Goal: Task Accomplishment & Management: Complete application form

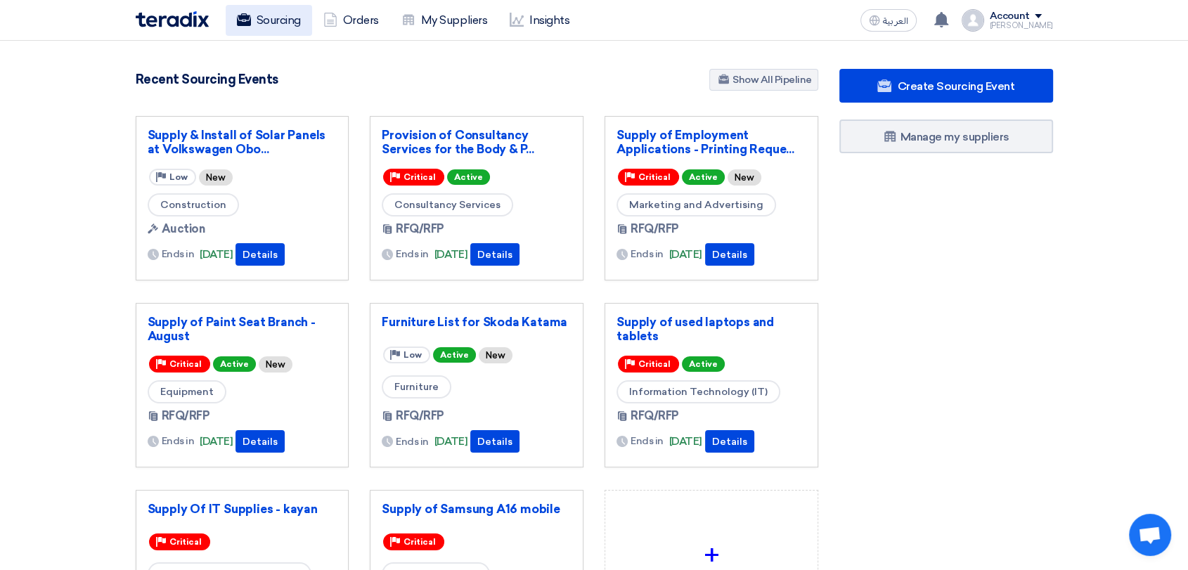
click at [283, 23] on link "Sourcing" at bounding box center [269, 20] width 86 height 31
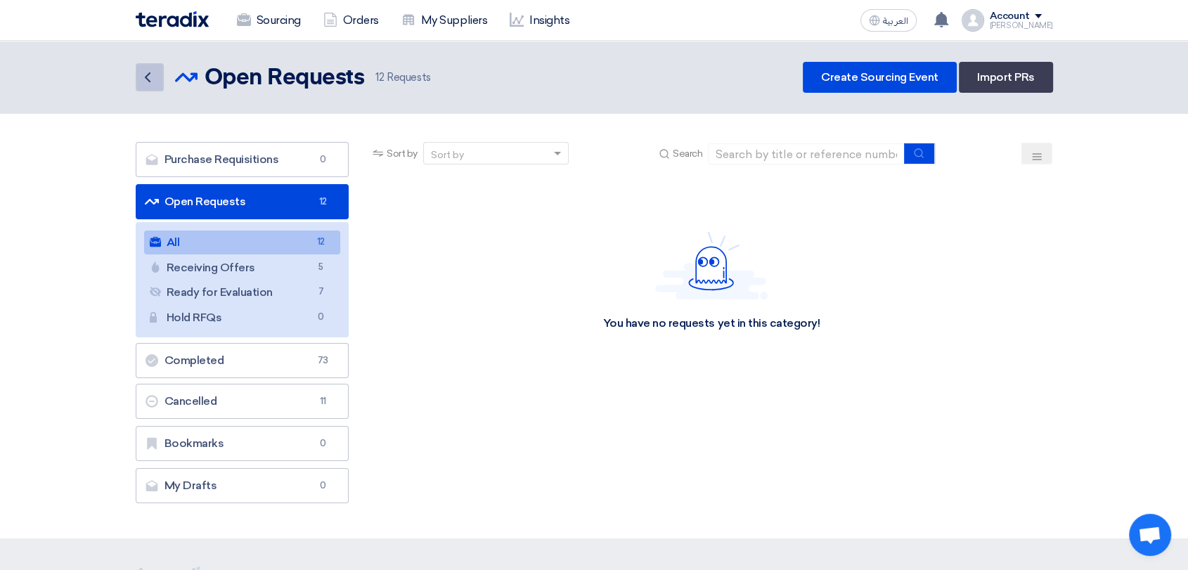
click at [146, 82] on icon "Back" at bounding box center [147, 77] width 17 height 17
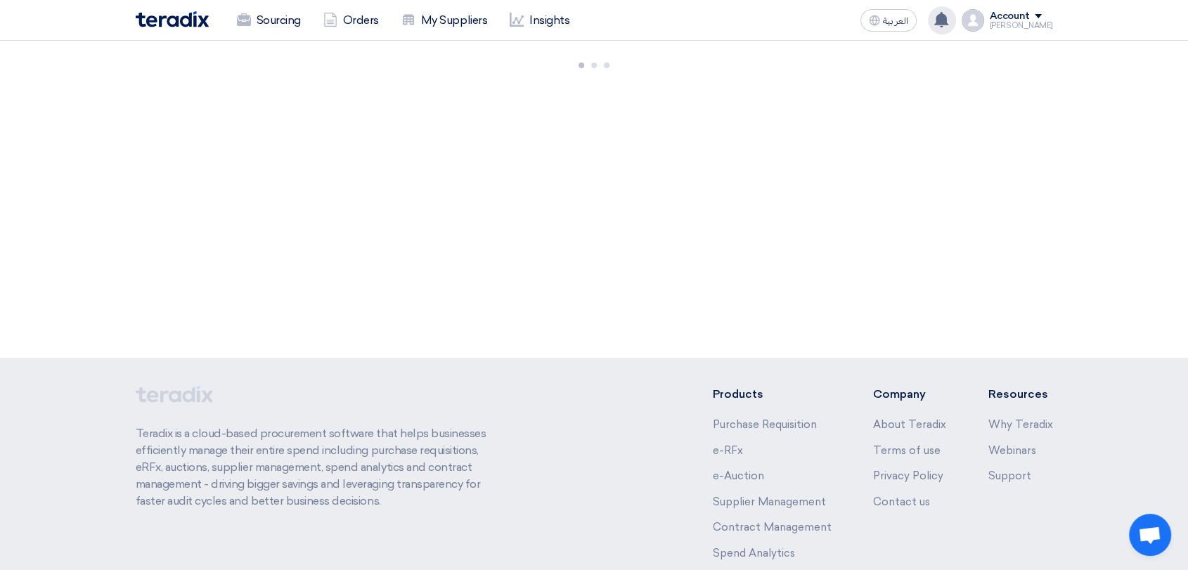
click at [949, 21] on use at bounding box center [942, 19] width 14 height 15
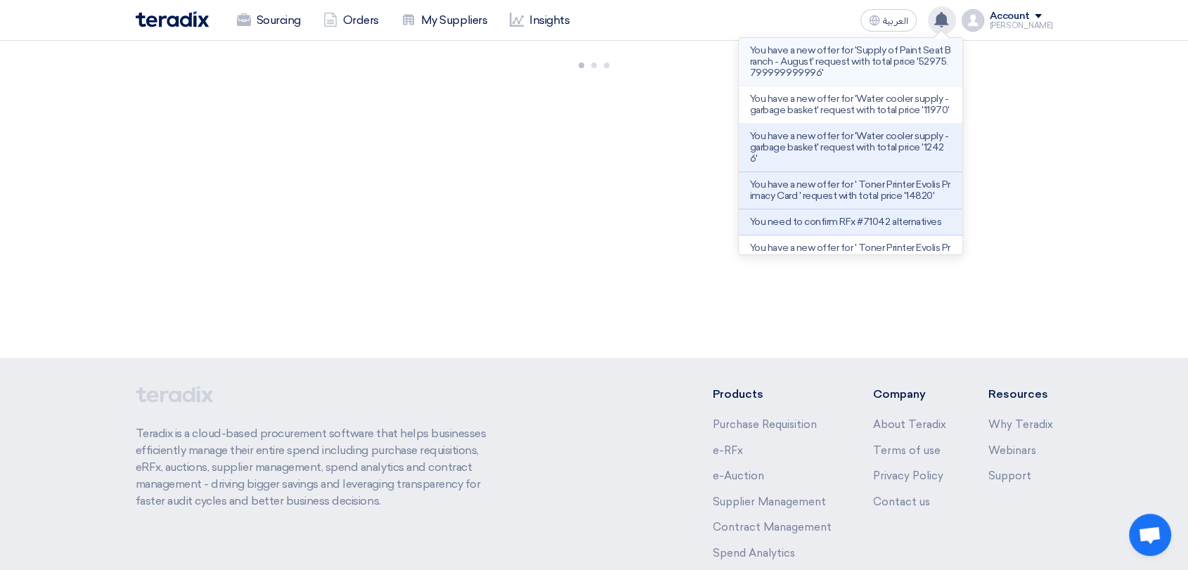
click at [872, 51] on p "You have a new offer for 'Supply of Paint Seat Branch - August' request with to…" at bounding box center [850, 62] width 201 height 34
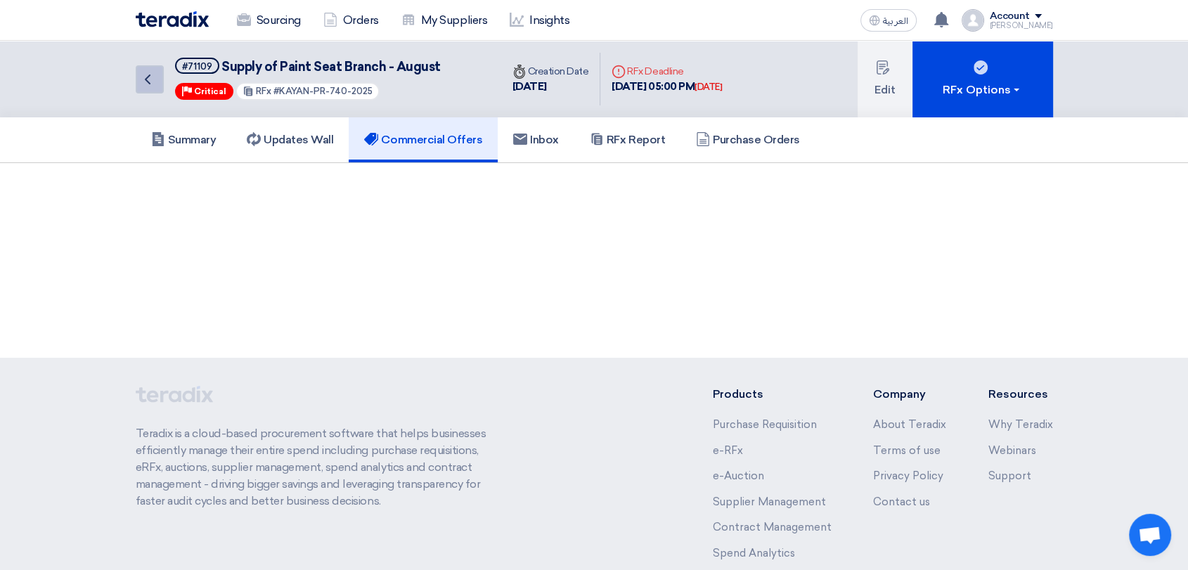
click at [158, 83] on link "Back" at bounding box center [150, 79] width 28 height 28
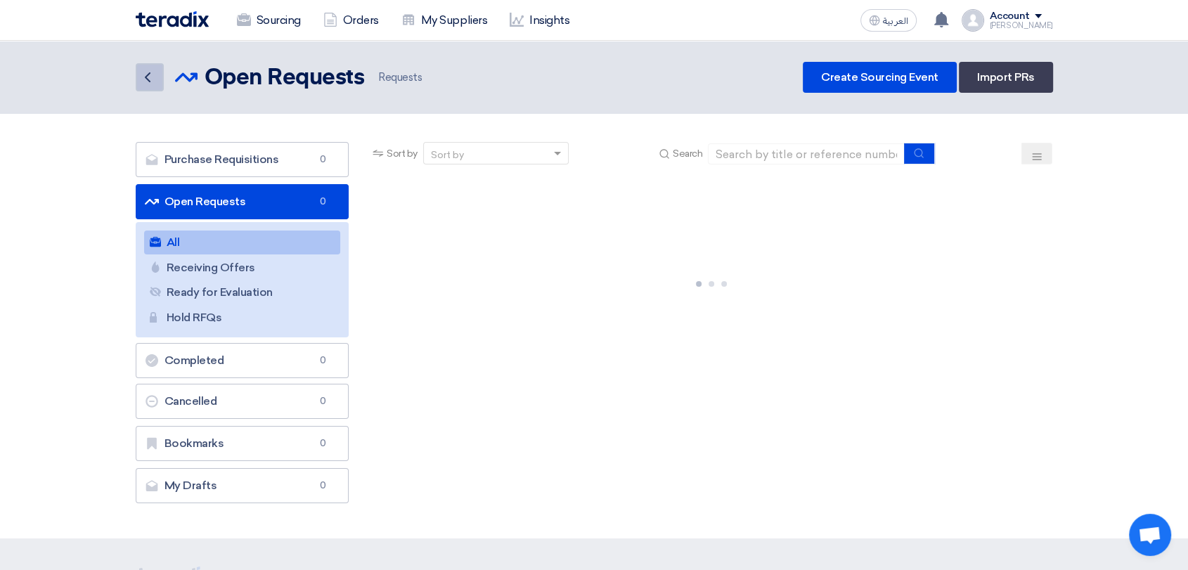
click at [158, 83] on link "Back" at bounding box center [150, 77] width 28 height 28
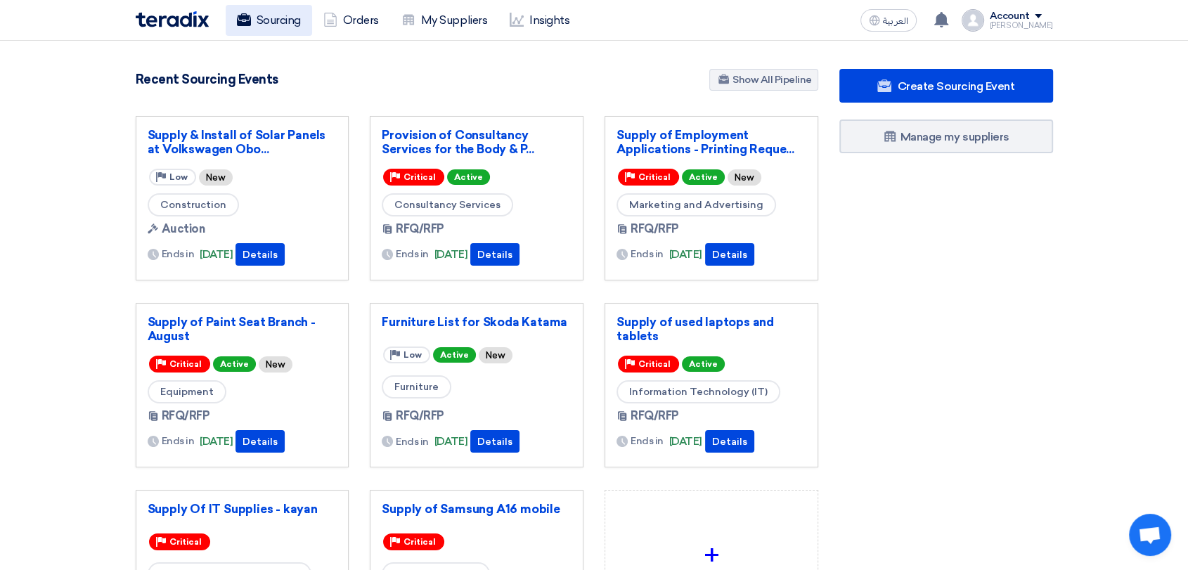
click at [264, 18] on link "Sourcing" at bounding box center [269, 20] width 86 height 31
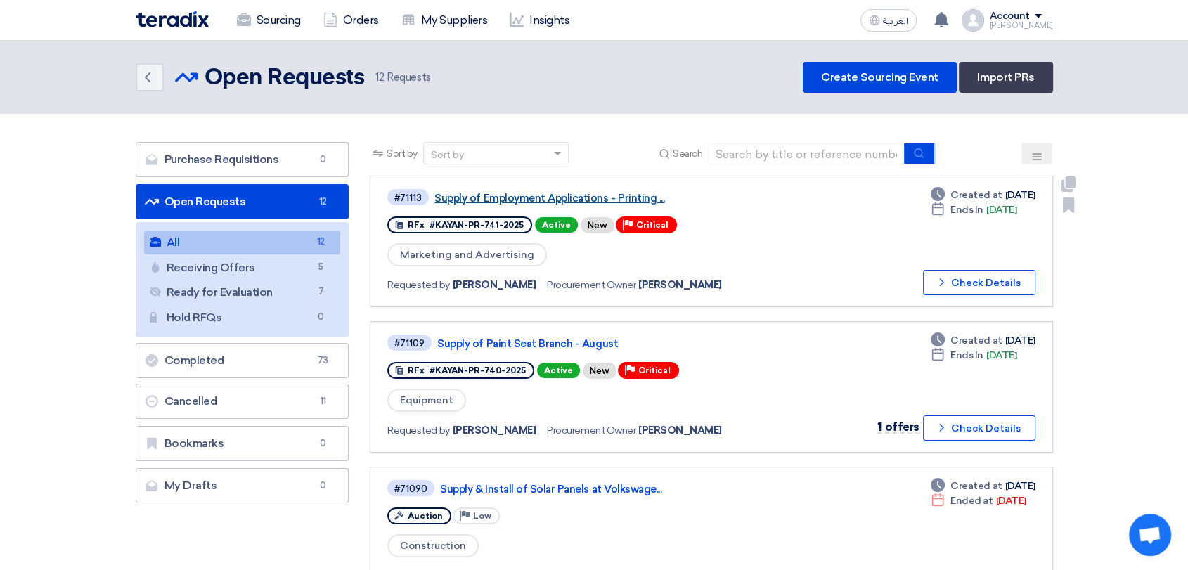
click at [506, 194] on link "Supply of Employment Applications - Printing ..." at bounding box center [611, 198] width 352 height 13
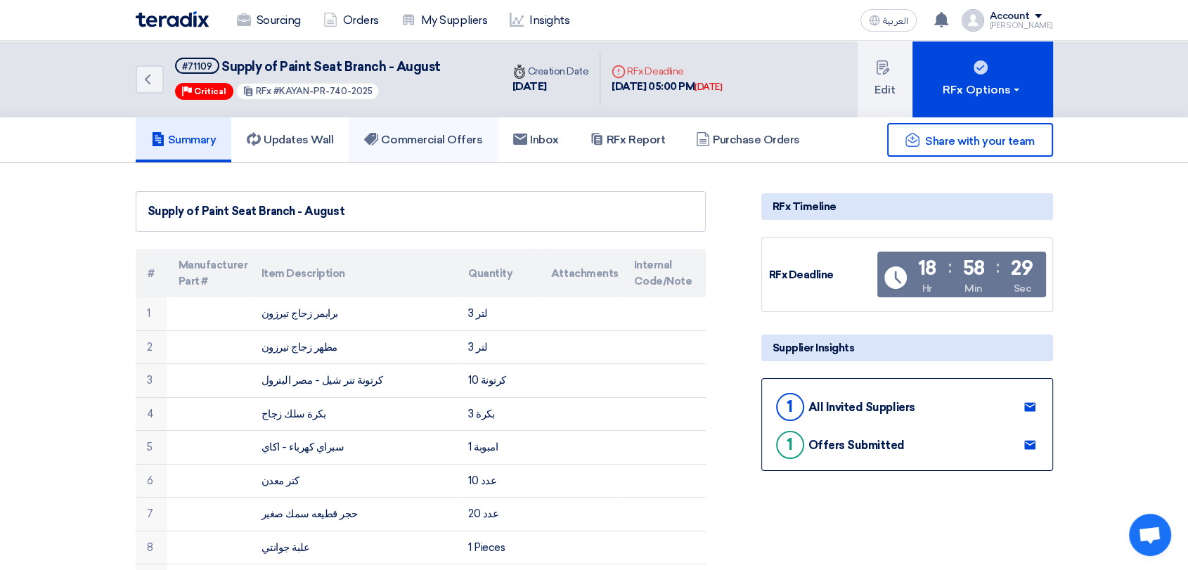
click at [427, 135] on h5 "Commercial Offers" at bounding box center [423, 140] width 118 height 14
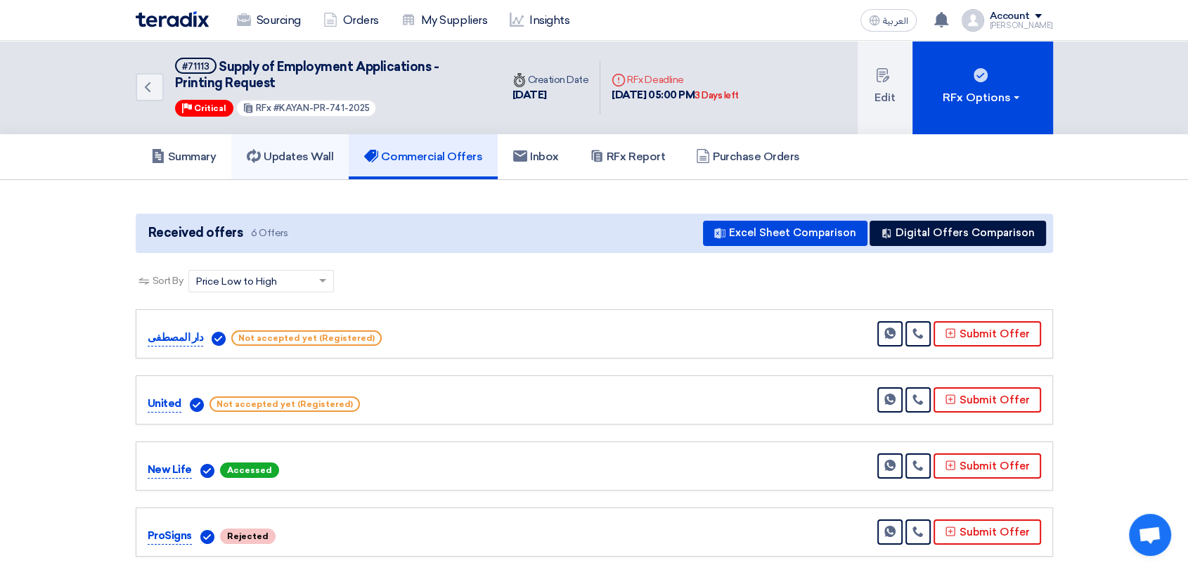
click at [299, 164] on link "Updates Wall" at bounding box center [289, 156] width 117 height 45
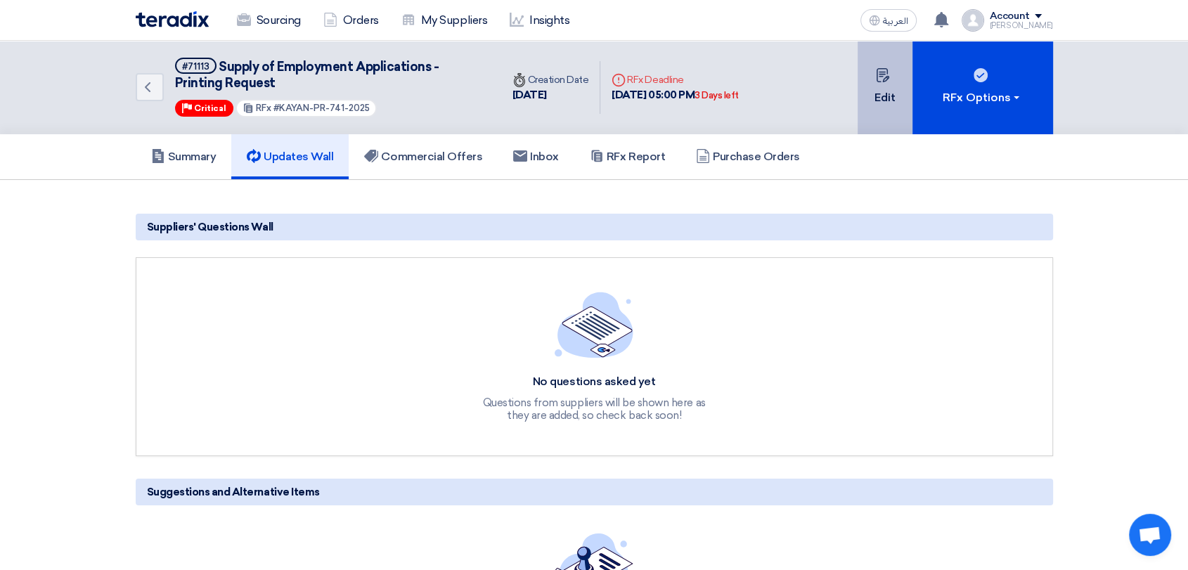
click at [897, 80] on button "Edit" at bounding box center [885, 88] width 55 height 94
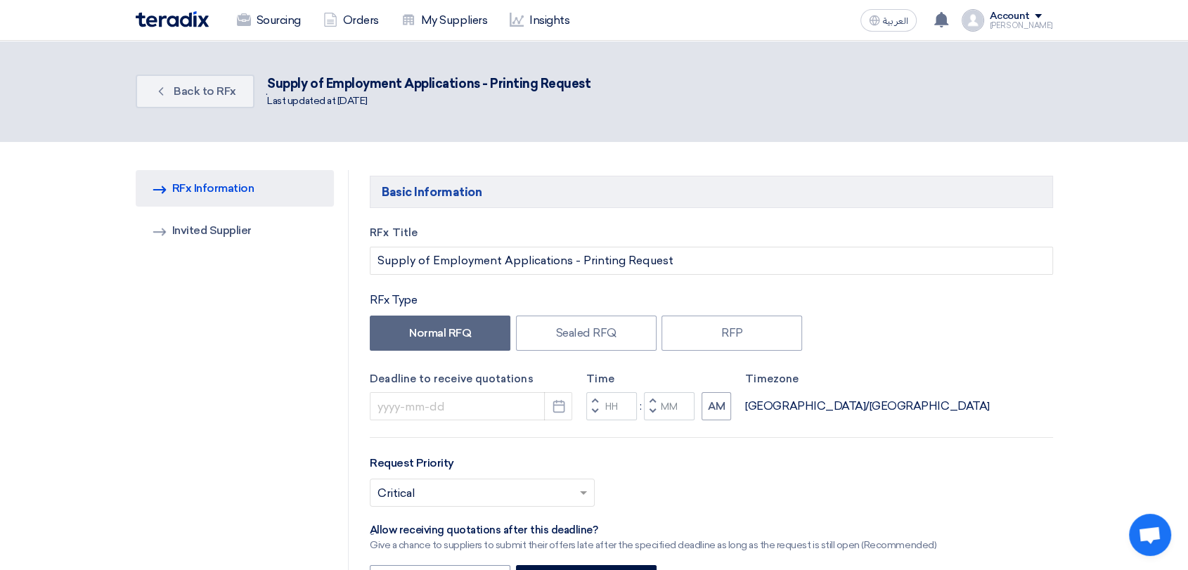
type input "[DATE]"
type input "05"
type input "00"
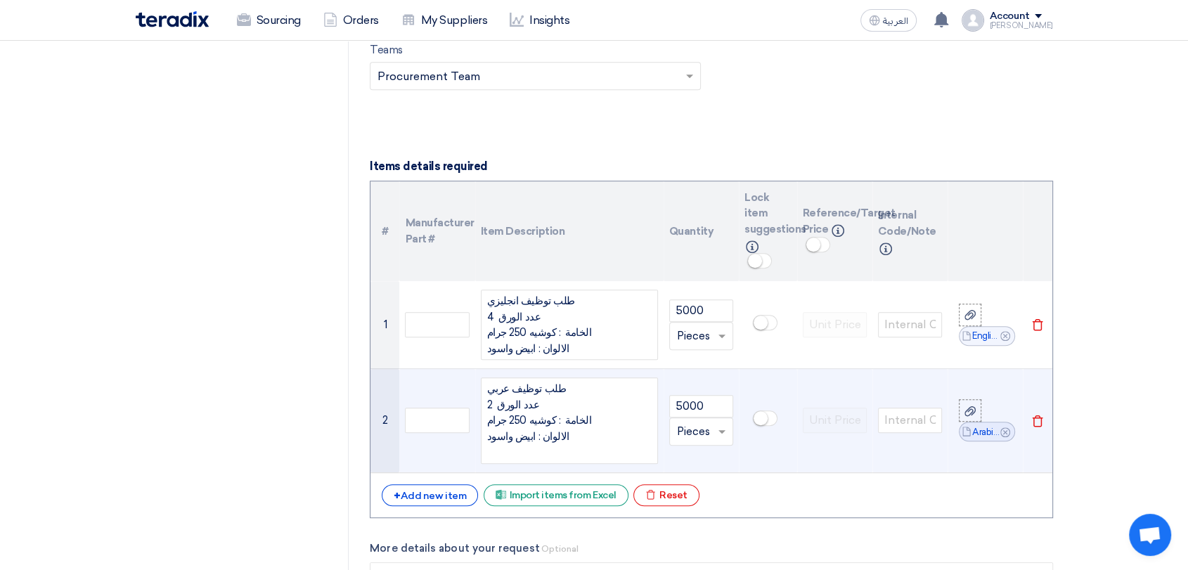
scroll to position [1015, 0]
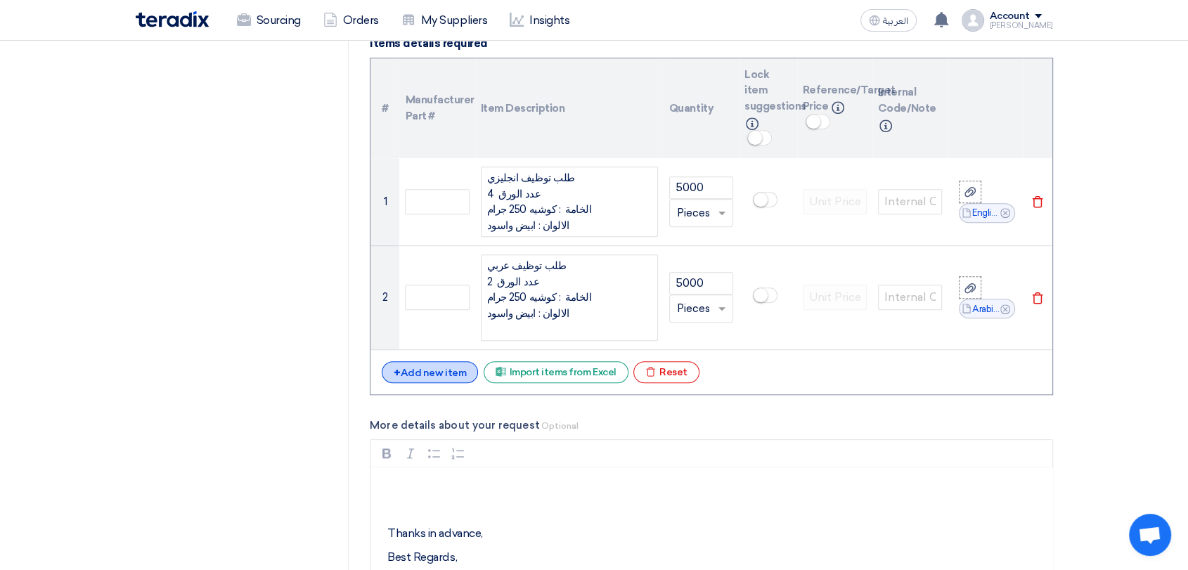
click at [425, 373] on div "+ Add new item" at bounding box center [430, 372] width 96 height 22
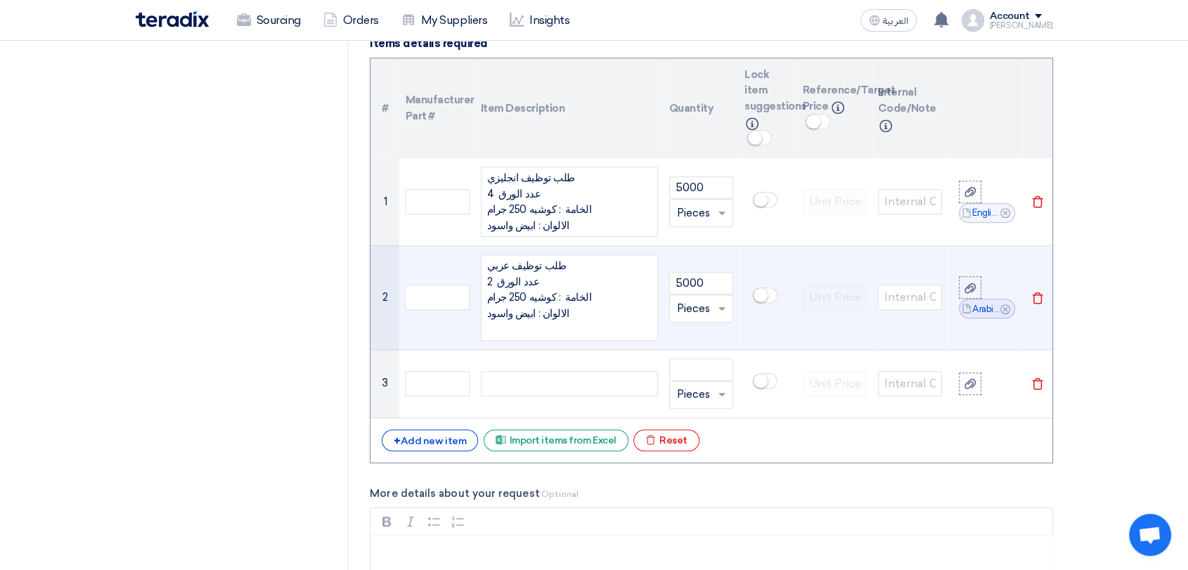
drag, startPoint x: 565, startPoint y: 316, endPoint x: 473, endPoint y: 258, distance: 109.0
click at [473, 258] on tr "2 طلب توظيف عربي عدد الورق 2 الخامة : كوشيه 250 جرام الالوان : ابيض واسود 5000 …" at bounding box center [711, 298] width 681 height 104
copy div "طلب توظيف عربي عدد الورق 2 الخامة : كوشيه 250 جرام الالوان : ابيض واسود"
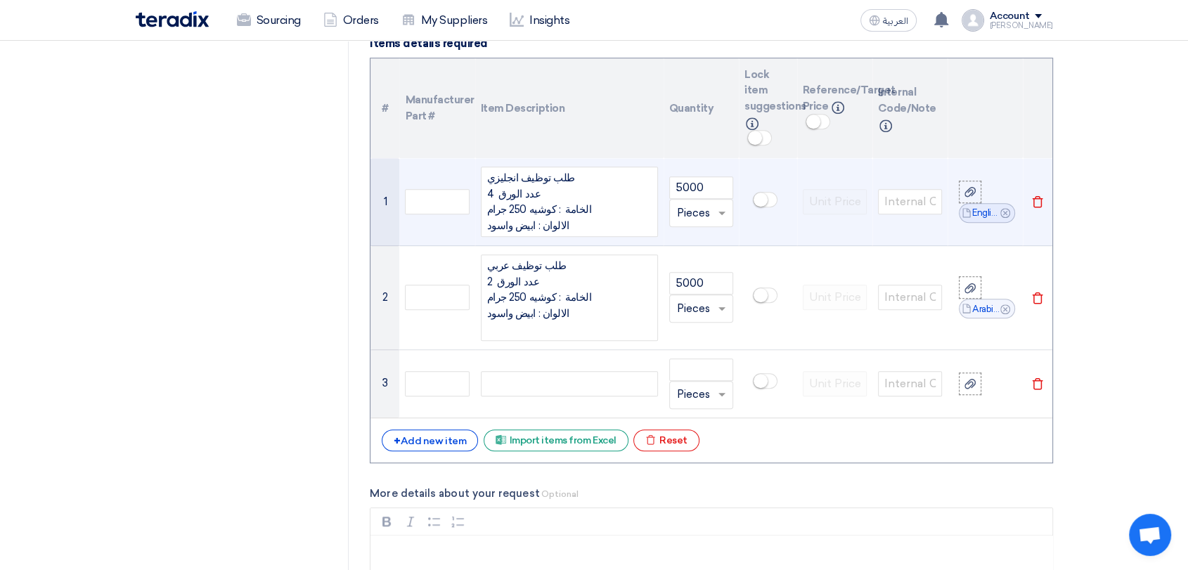
drag, startPoint x: 570, startPoint y: 224, endPoint x: 485, endPoint y: 174, distance: 98.3
click at [485, 174] on div "طلب توظيف انجليزي عدد الورق 4 الخامة : كوشيه 250 جرام الالوان : ابيض واسود" at bounding box center [569, 202] width 177 height 70
copy div "طلب توظيف انجليزي عدد الورق 4 الخامة : كوشيه 250 جرام الالوان : ابيض واسود"
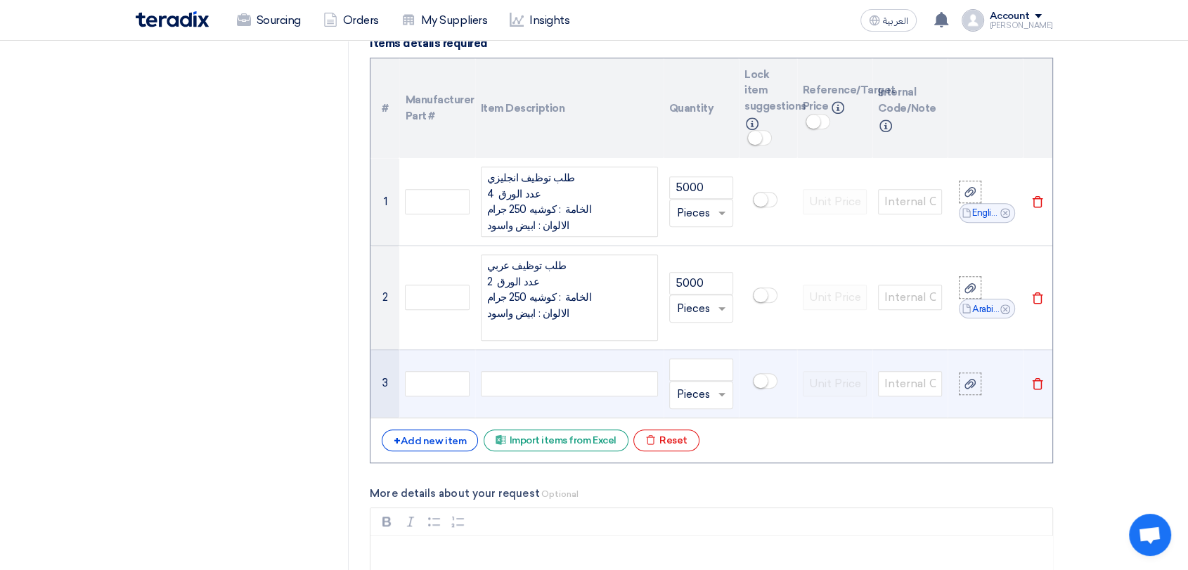
click at [549, 378] on div at bounding box center [569, 383] width 177 height 25
paste div
click at [493, 377] on div at bounding box center [569, 383] width 177 height 25
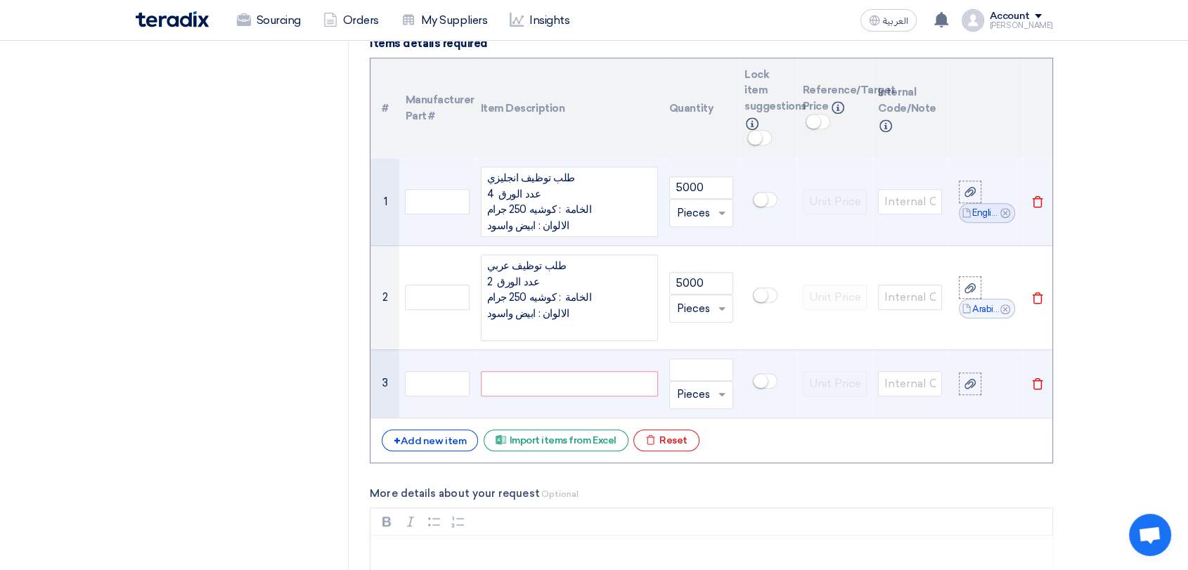
drag, startPoint x: 570, startPoint y: 229, endPoint x: 485, endPoint y: 167, distance: 105.1
click at [485, 167] on div "طلب توظيف انجليزي عدد الورق 4 الخامة : كوشيه 250 جرام الالوان : ابيض واسود" at bounding box center [569, 202] width 177 height 70
copy div "طلب توظيف انجليزي عدد الورق 4 الخامة : كوشيه 250 جرام الالوان : ابيض واسود"
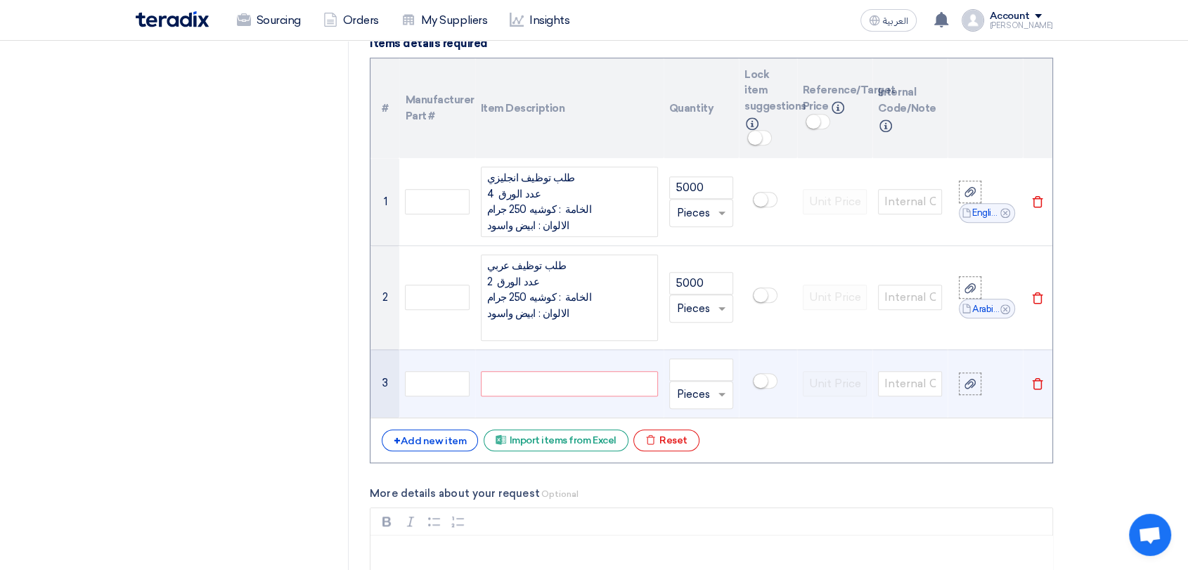
click at [558, 378] on div at bounding box center [569, 383] width 177 height 25
click at [646, 378] on div at bounding box center [569, 383] width 177 height 25
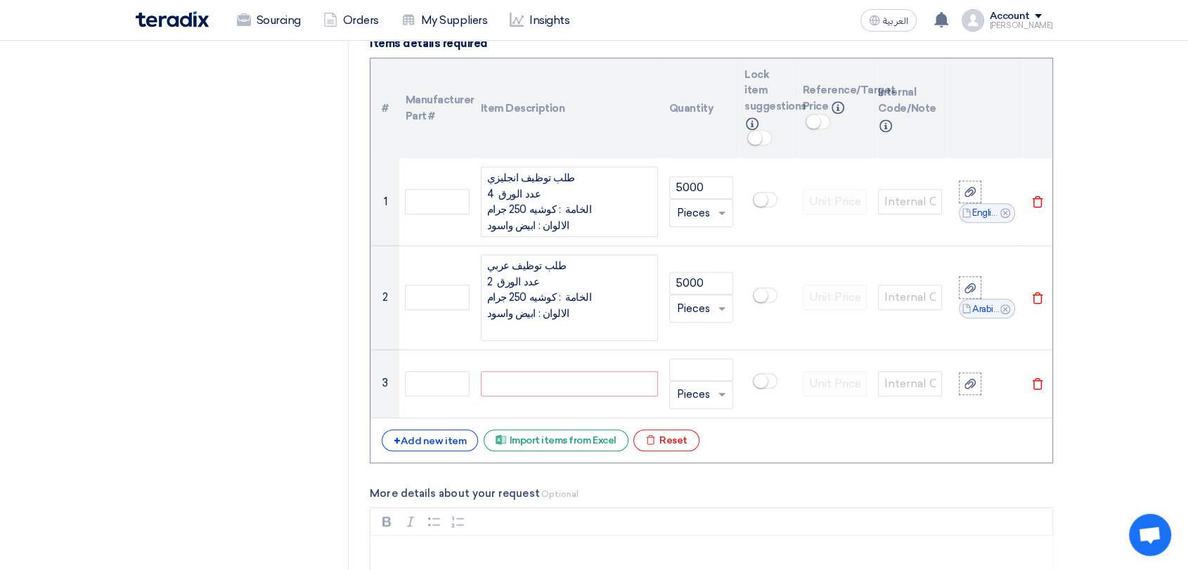
drag, startPoint x: 646, startPoint y: 378, endPoint x: 907, endPoint y: 433, distance: 266.7
click at [907, 433] on div "+ Add new item Excel file Import items from Excel Excel file Reset" at bounding box center [711, 441] width 659 height 23
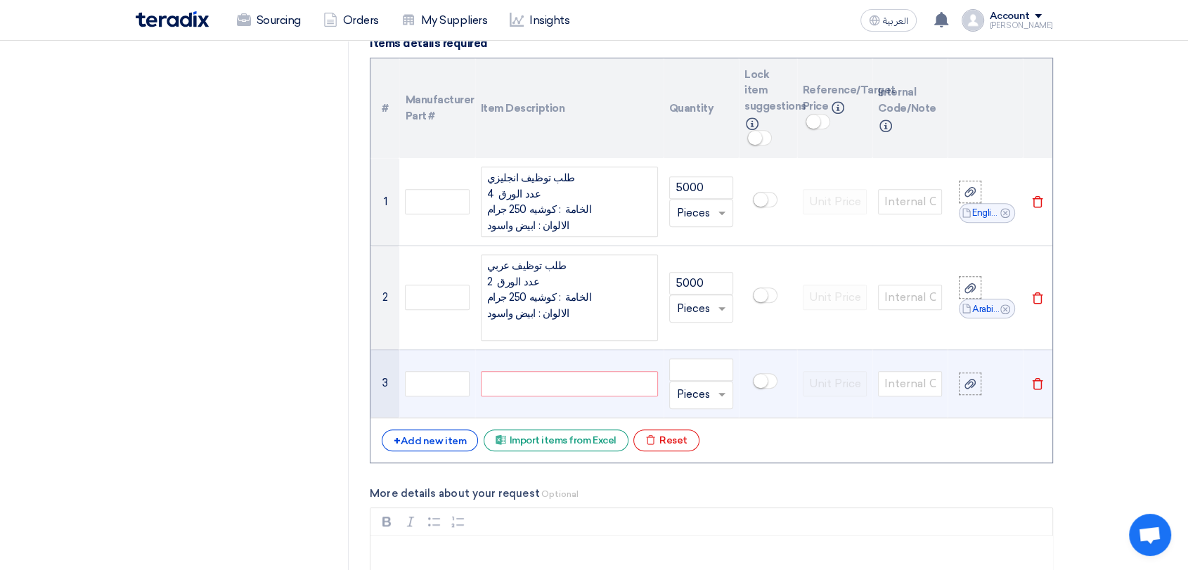
click at [546, 380] on div at bounding box center [569, 383] width 177 height 25
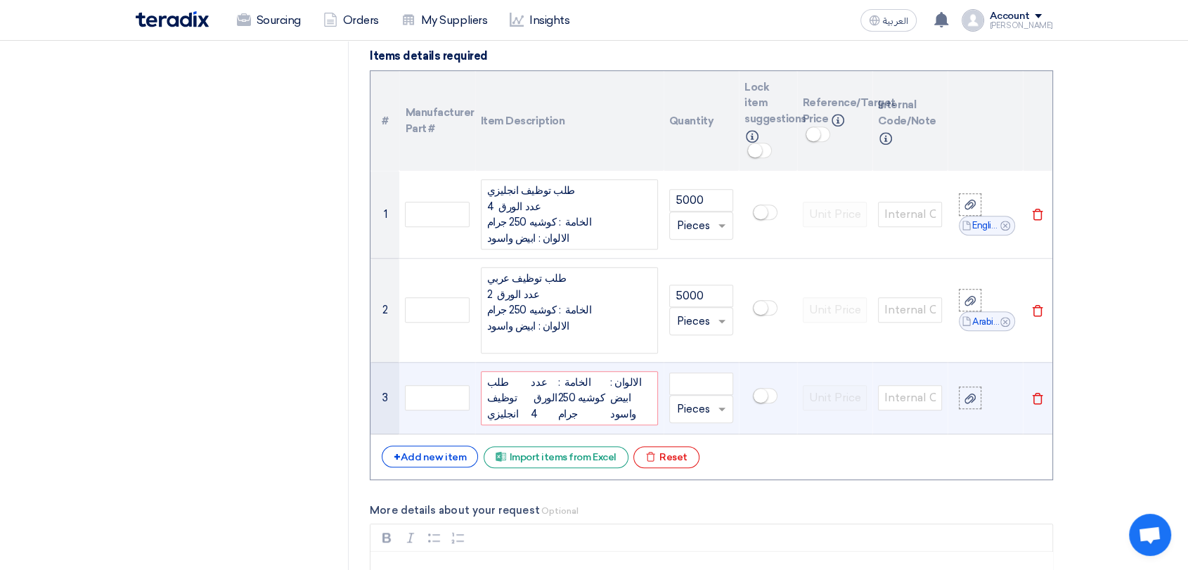
drag, startPoint x: 539, startPoint y: 413, endPoint x: 666, endPoint y: 368, distance: 134.3
click at [666, 368] on tr "3 طلب توظيف انجليزي عدد الورق 4 الخامة : كوشيه 250 جرام الالوان : ابيض واسود Un…" at bounding box center [711, 398] width 681 height 72
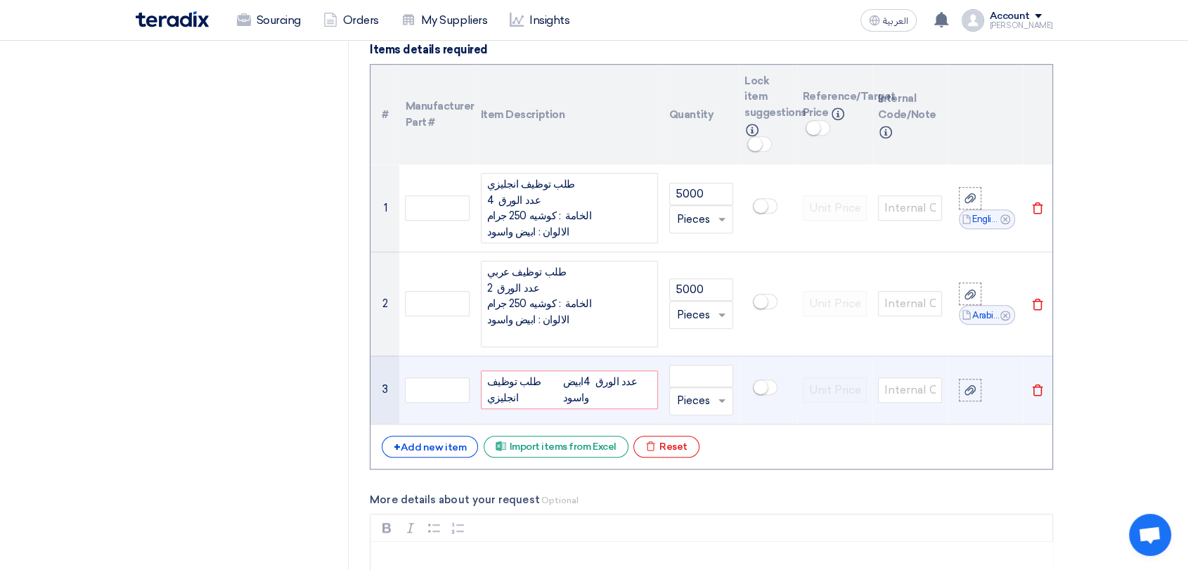
drag, startPoint x: 588, startPoint y: 402, endPoint x: 477, endPoint y: 366, distance: 117.0
click at [477, 366] on td "طلب توظيف انجليزي عدد الورق 4 ابيض واسود" at bounding box center [569, 390] width 188 height 68
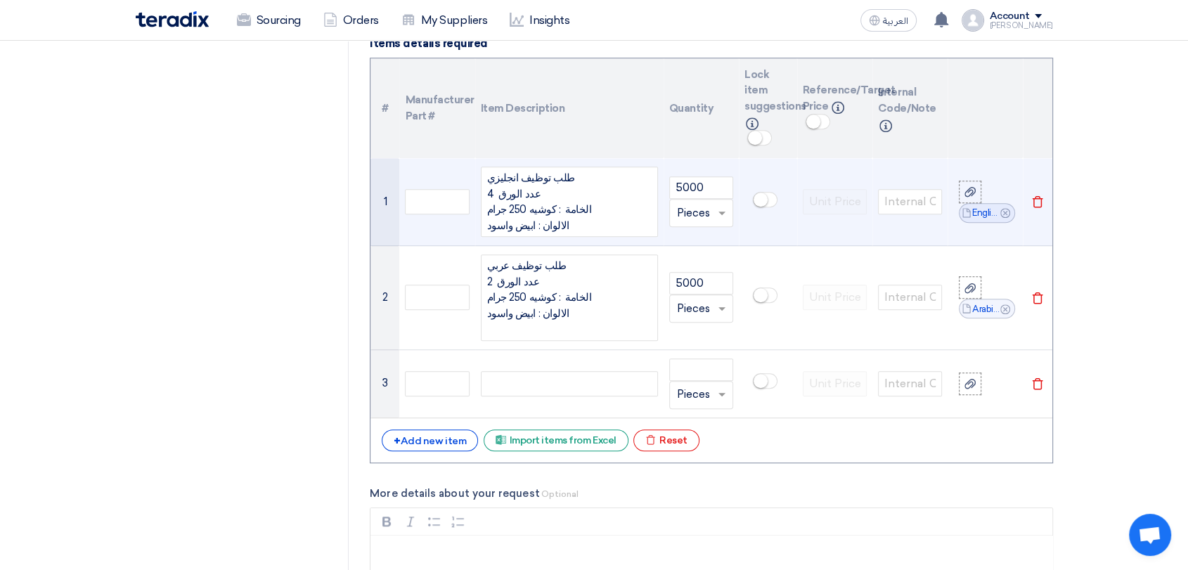
drag, startPoint x: 484, startPoint y: 174, endPoint x: 590, endPoint y: 226, distance: 118.2
click at [590, 226] on div "طلب توظيف انجليزي عدد الورق 4 الخامة : كوشيه 250 جرام الالوان : ابيض واسود" at bounding box center [569, 202] width 177 height 70
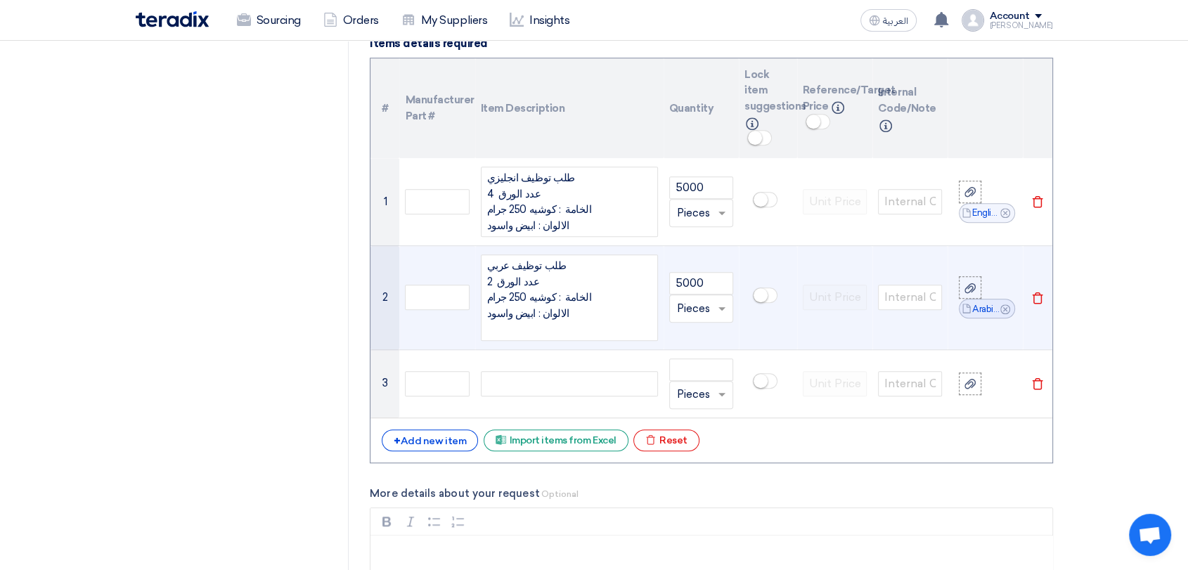
copy div "طلب توظيف انجليزي عدد الورق 4 الخامة : كوشيه 250 جرام الالوان : ابيض واسود"
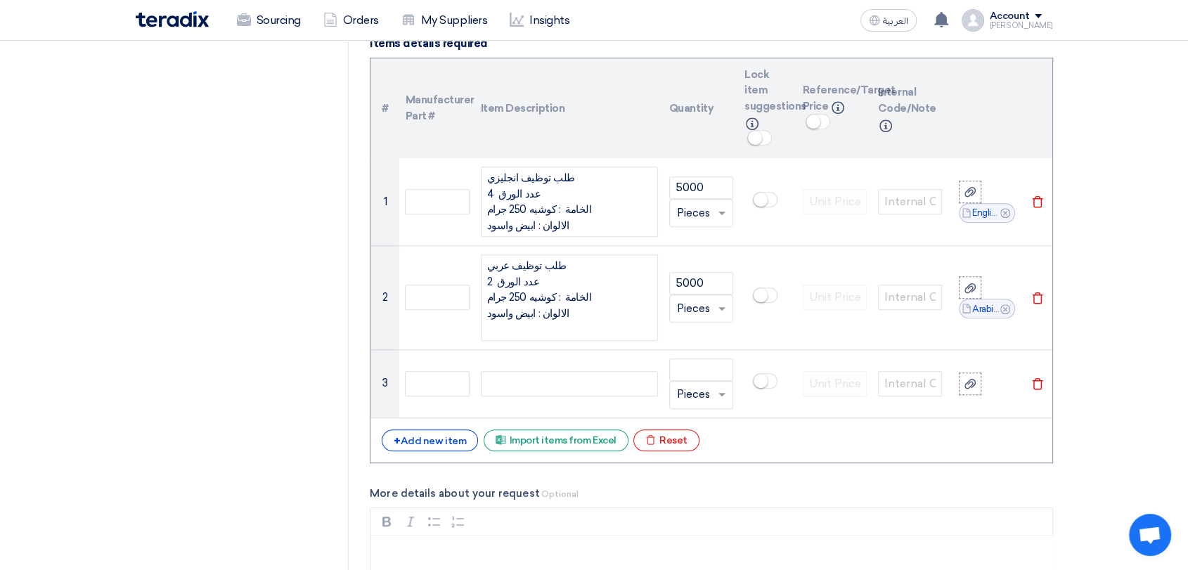
click at [530, 387] on div at bounding box center [569, 383] width 177 height 25
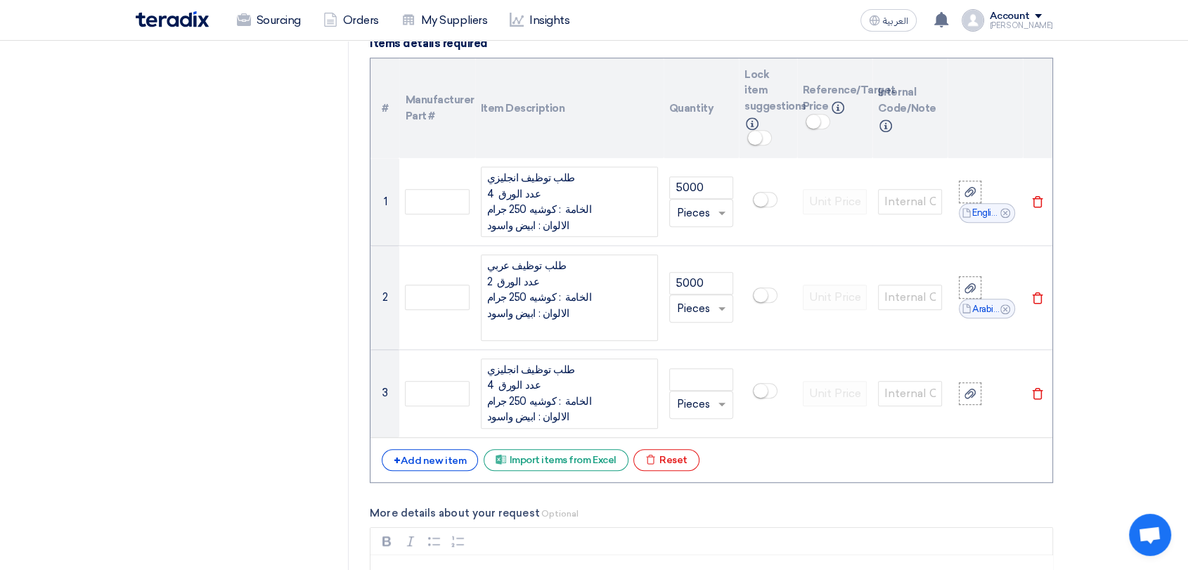
scroll to position [1003, 0]
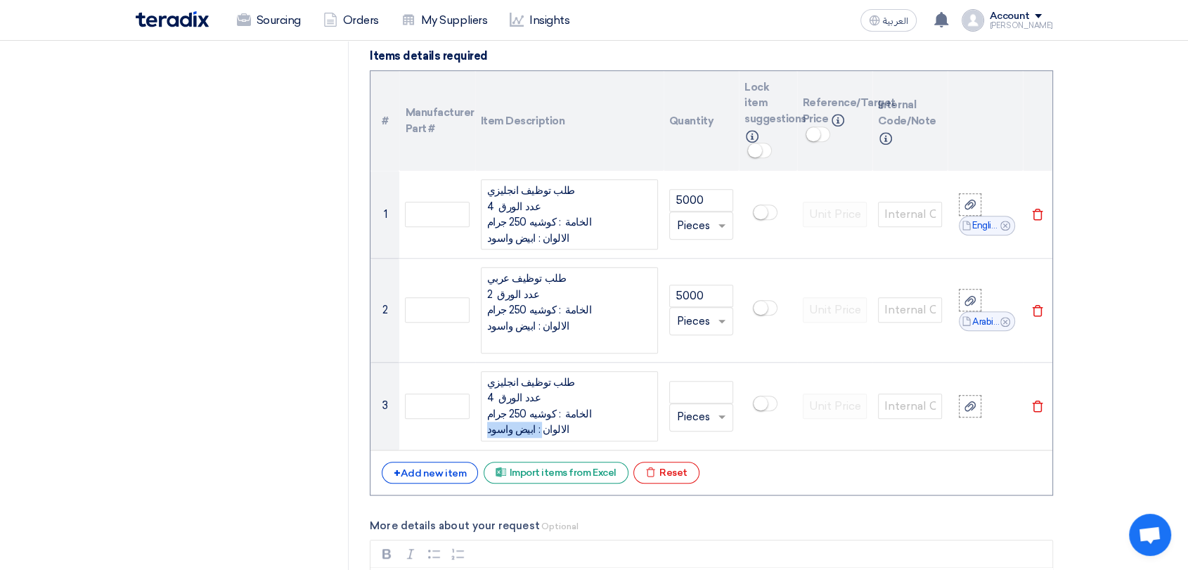
drag, startPoint x: 486, startPoint y: 429, endPoint x: 534, endPoint y: 428, distance: 48.5
click at [534, 428] on span "طلب توظيف انجليزي عدد الورق 4 الخامة : كوشيه 250 جرام الالوان : ابيض واسود" at bounding box center [539, 406] width 105 height 63
click at [426, 480] on div "+ Add new item" at bounding box center [430, 473] width 96 height 22
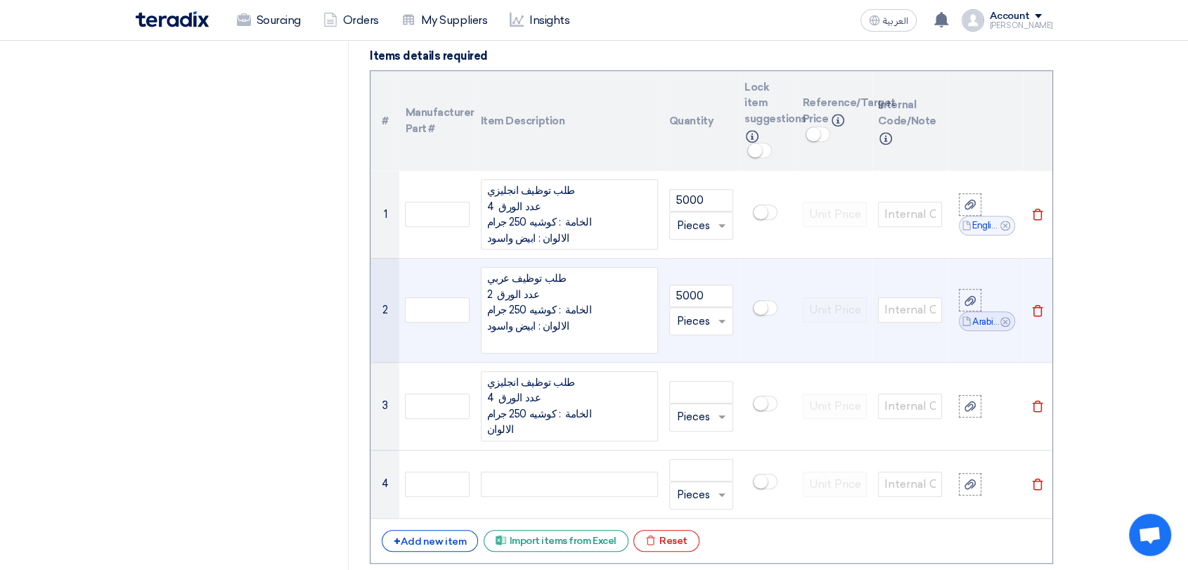
drag, startPoint x: 556, startPoint y: 327, endPoint x: 482, endPoint y: 271, distance: 92.4
click at [482, 271] on div "طلب توظيف عربي عدد الورق 2 الخامة : كوشيه 250 جرام الالوان : ابيض واسود" at bounding box center [569, 310] width 177 height 86
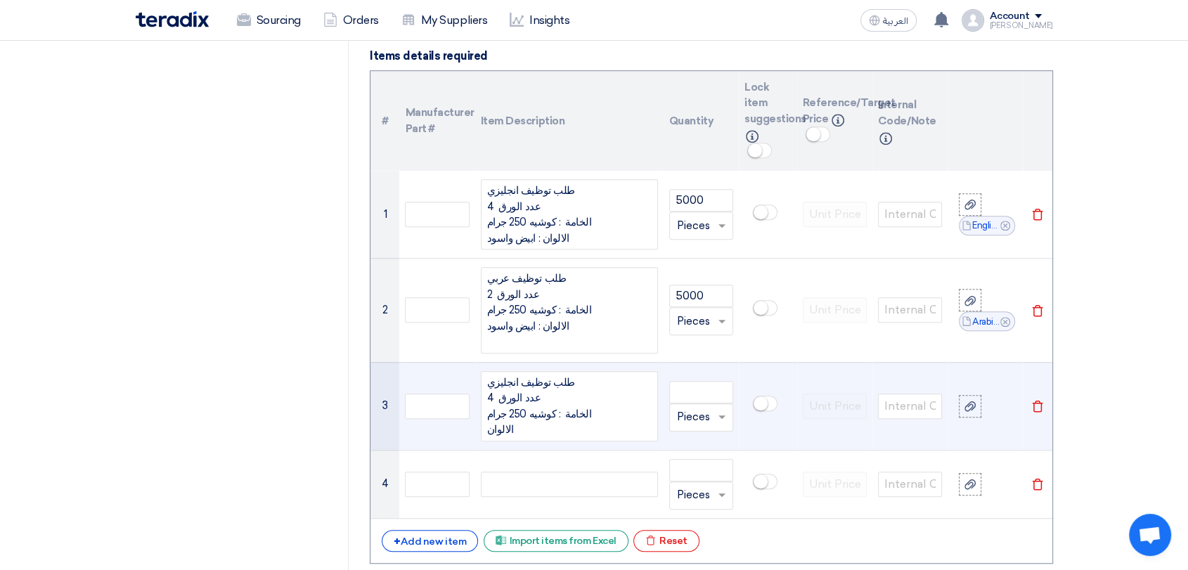
copy div "طلب توظيف عربي عدد الورق 2 الخامة : كوشيه 250 جرام الالوان : ابيض واسود"
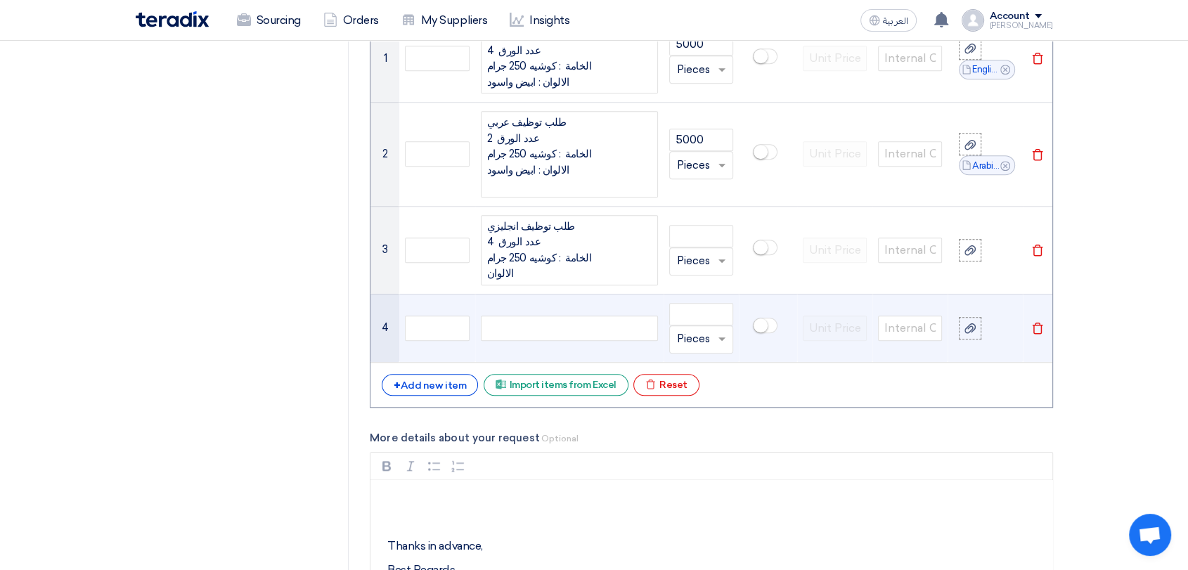
click at [508, 323] on div at bounding box center [569, 328] width 177 height 25
paste div
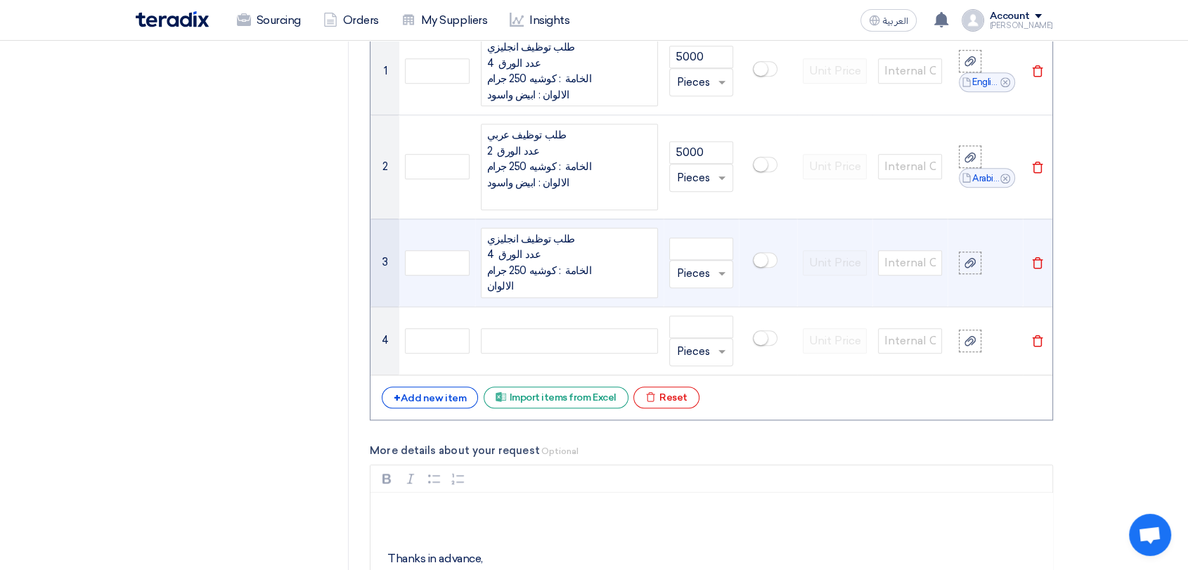
scroll to position [1159, 0]
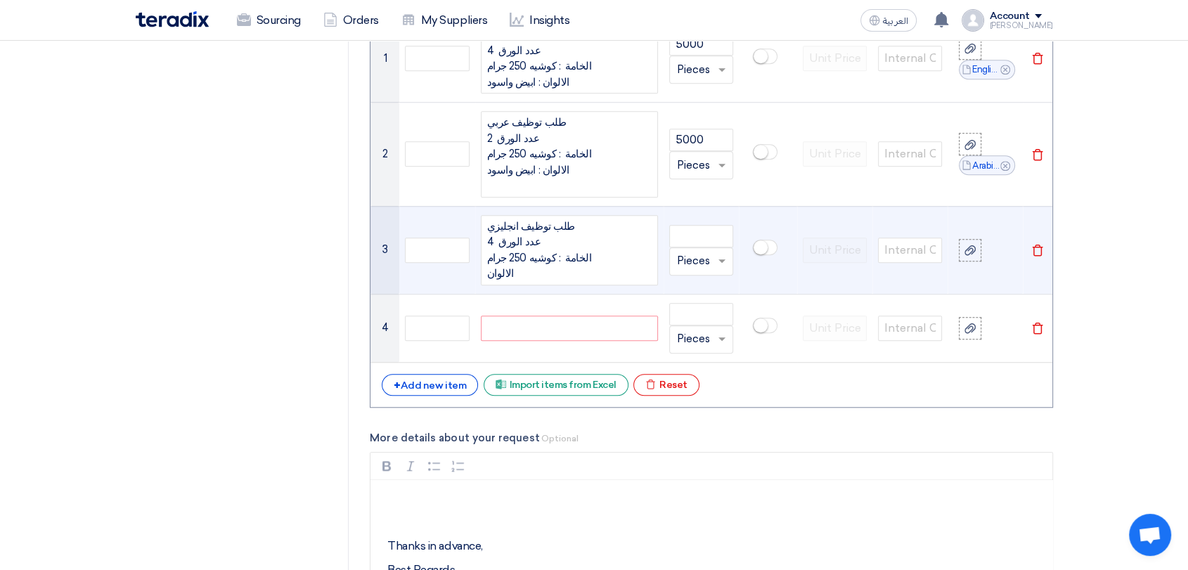
drag, startPoint x: 487, startPoint y: 224, endPoint x: 591, endPoint y: 279, distance: 117.3
click at [591, 279] on div "طلب توظيف انجليزي عدد الورق 4 الخامة : كوشيه 250 جرام الالوان" at bounding box center [569, 250] width 177 height 70
copy span "طلب توظيف انجليزي عدد الورق 4 الخامة : كوشيه 250 جرام الالوان"
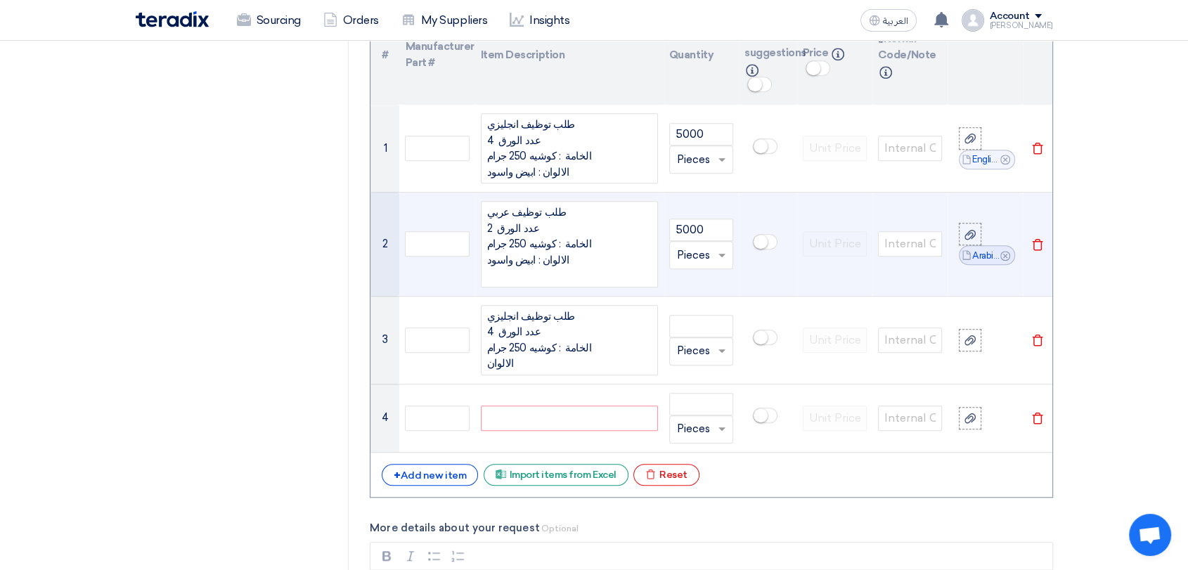
scroll to position [1003, 0]
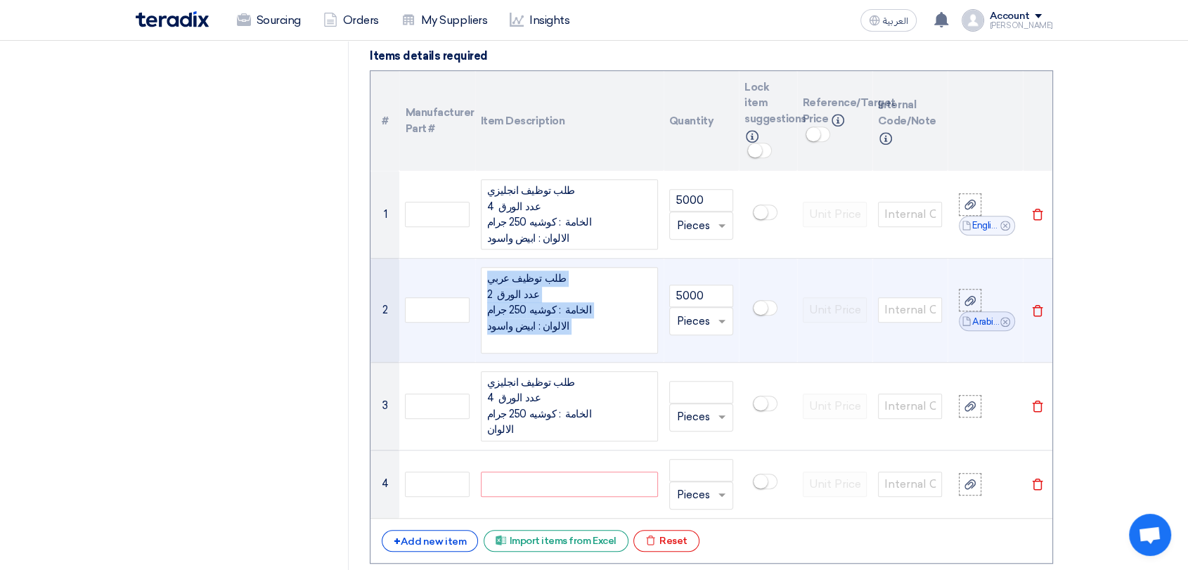
drag, startPoint x: 482, startPoint y: 276, endPoint x: 591, endPoint y: 339, distance: 125.7
click at [591, 339] on div "طلب توظيف عربي عدد الورق 2 الخامة : كوشيه 250 جرام الالوان : ابيض واسود" at bounding box center [569, 310] width 177 height 86
copy div "طلب توظيف عربي عدد الورق 2 الخامة : كوشيه 250 جرام الالوان : ابيض واسود"
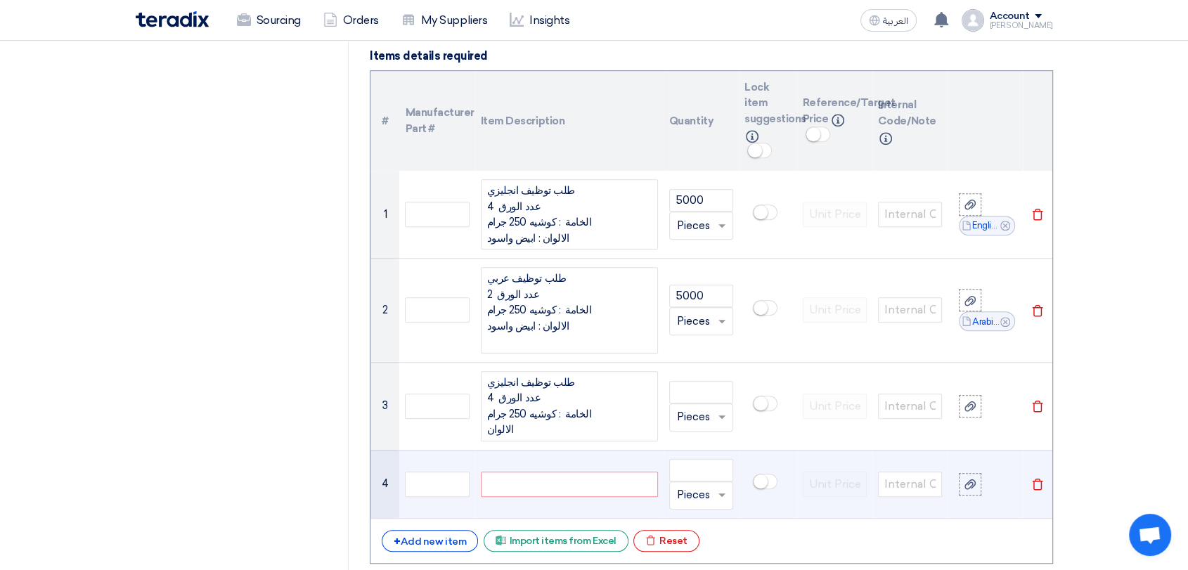
click at [504, 492] on div at bounding box center [569, 484] width 177 height 25
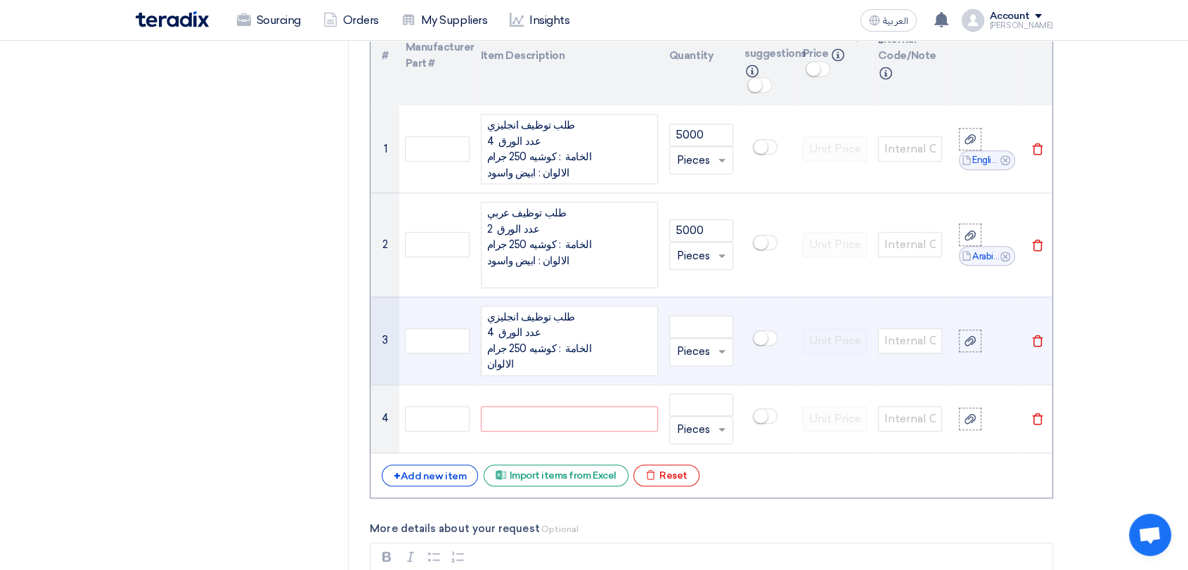
scroll to position [1081, 0]
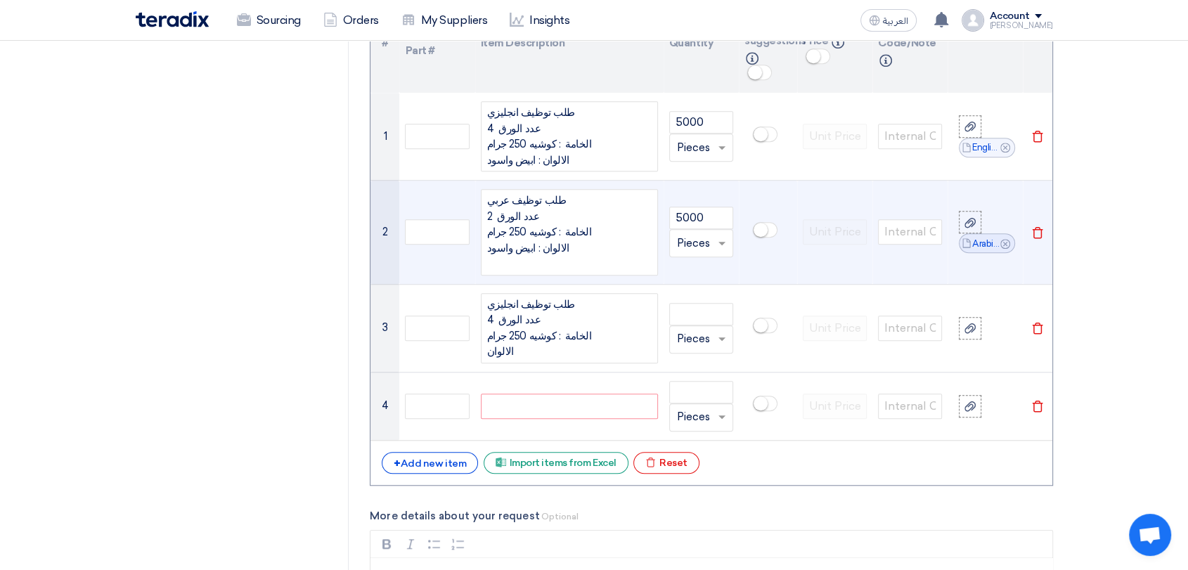
drag, startPoint x: 563, startPoint y: 250, endPoint x: 477, endPoint y: 188, distance: 105.8
click at [477, 188] on td "طلب توظيف عربي عدد الورق 2 الخامة : كوشيه 250 جرام الالوان : ابيض واسود" at bounding box center [569, 233] width 188 height 104
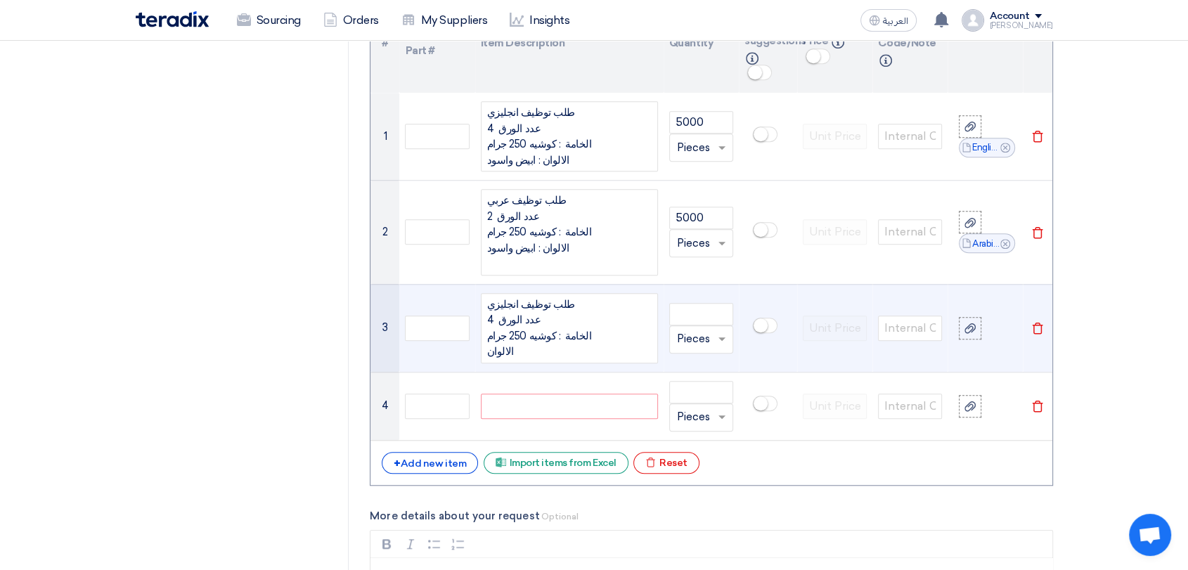
copy div "طلب توظيف عربي عدد الورق 2 الخامة : كوشيه 250 جرام الالوان : ابيض واسود"
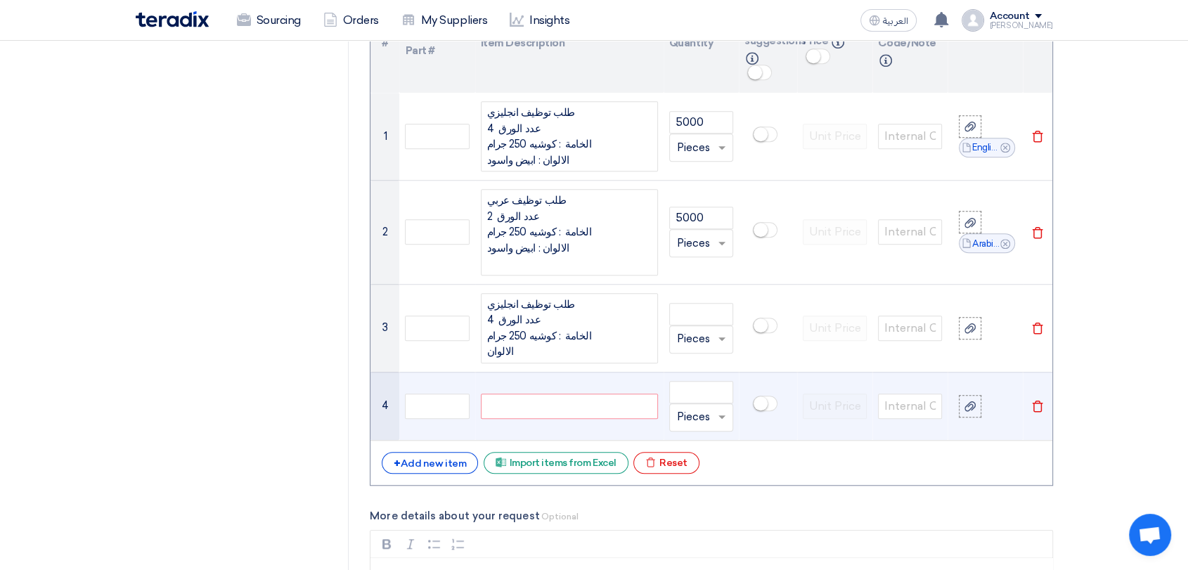
click at [553, 398] on div at bounding box center [569, 406] width 177 height 25
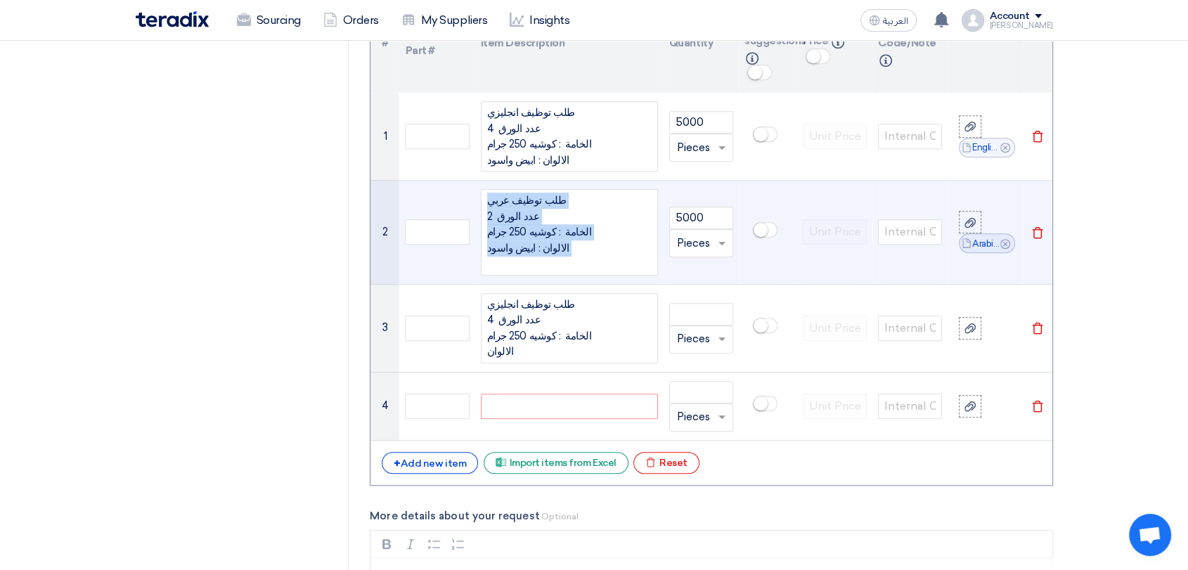
drag, startPoint x: 485, startPoint y: 201, endPoint x: 589, endPoint y: 257, distance: 117.3
click at [589, 257] on div "طلب توظيف عربي عدد الورق 2 الخامة : كوشيه 250 جرام الالوان : ابيض واسود" at bounding box center [569, 232] width 177 height 86
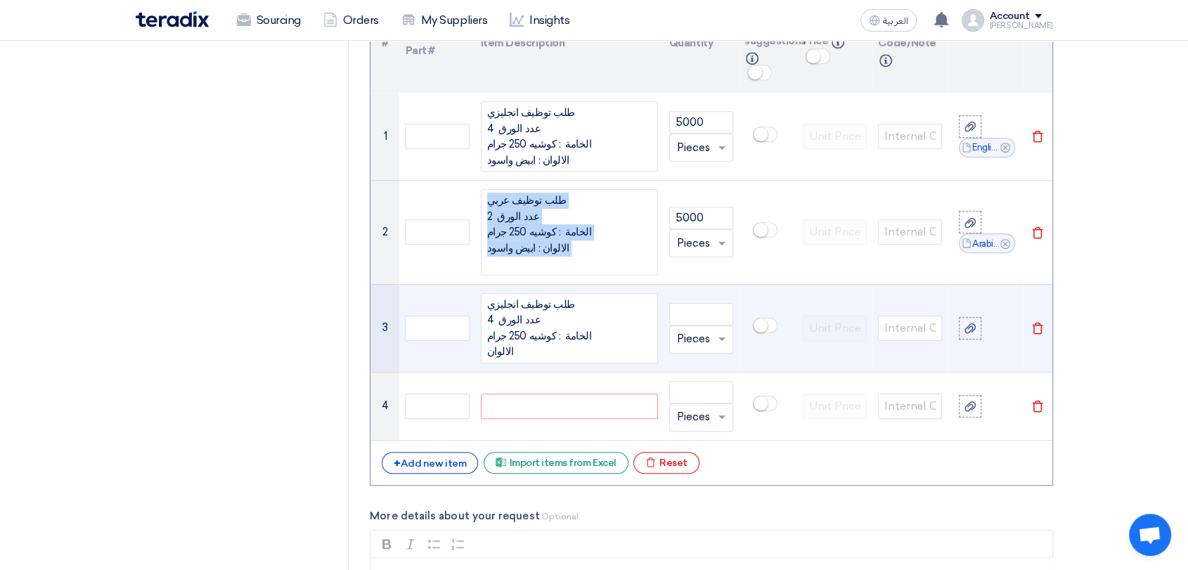
copy div "طلب توظيف عربي عدد الورق 2 الخامة : كوشيه 250 جرام الالوان : ابيض واسود"
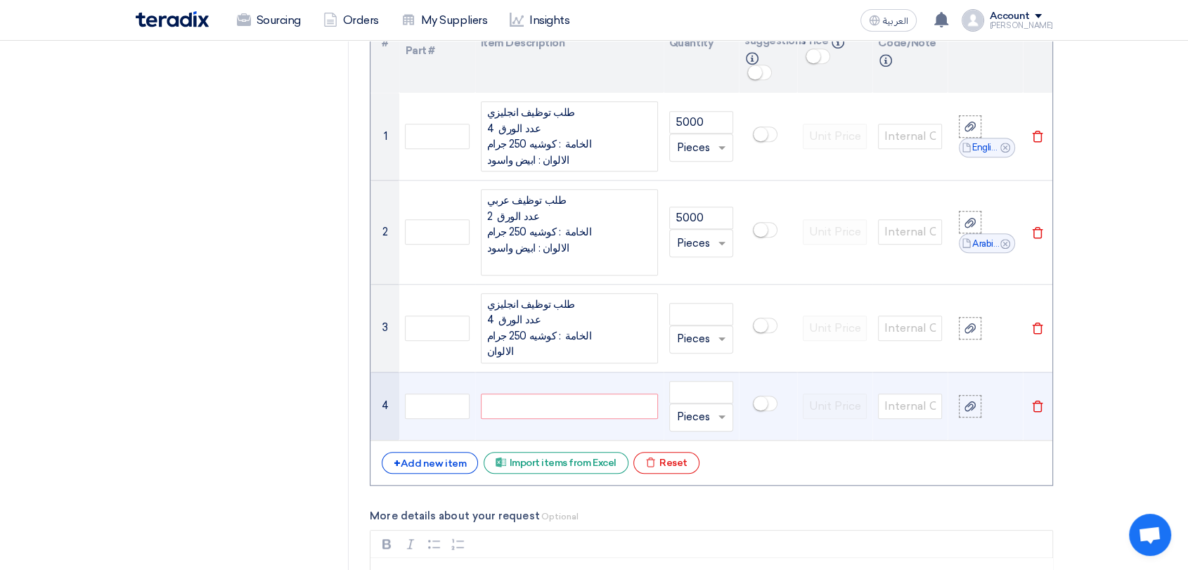
click at [536, 405] on div at bounding box center [569, 406] width 177 height 25
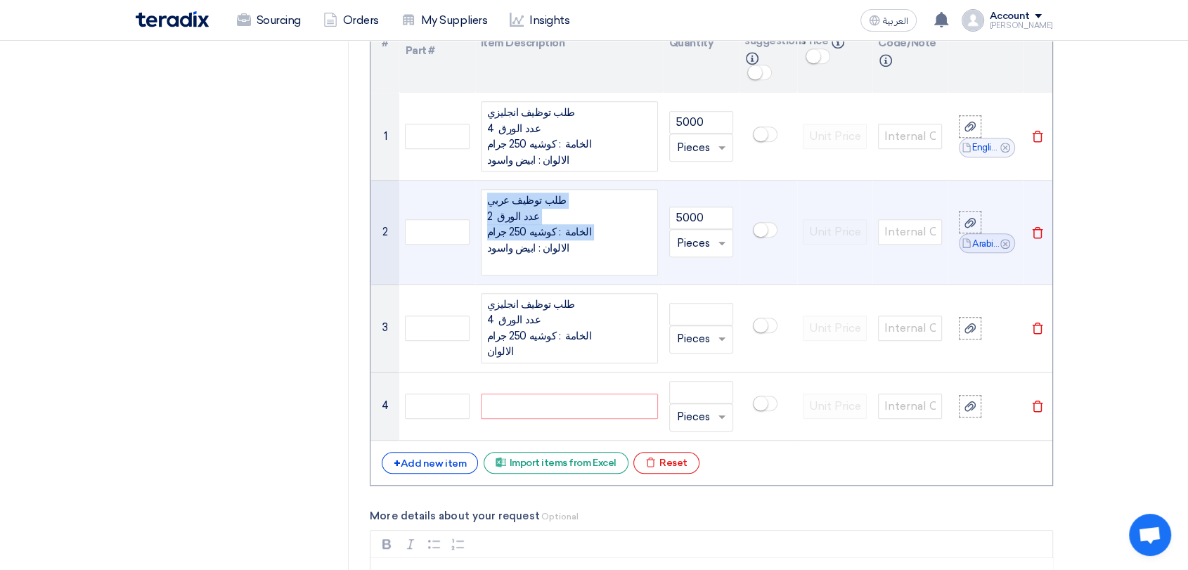
drag, startPoint x: 559, startPoint y: 190, endPoint x: 482, endPoint y: 248, distance: 96.3
click at [482, 249] on div "طلب توظيف عربي عدد الورق 2 الخامة : كوشيه 250 جرام الالوان : ابيض واسود" at bounding box center [569, 232] width 177 height 86
drag, startPoint x: 610, startPoint y: 217, endPoint x: 583, endPoint y: 205, distance: 29.6
click at [610, 215] on div "طلب توظيف عربي عدد الورق 2 الخامة : كوشيه 250 جرام الالوان : ابيض واسود" at bounding box center [569, 232] width 177 height 86
drag, startPoint x: 551, startPoint y: 199, endPoint x: 609, endPoint y: 200, distance: 58.4
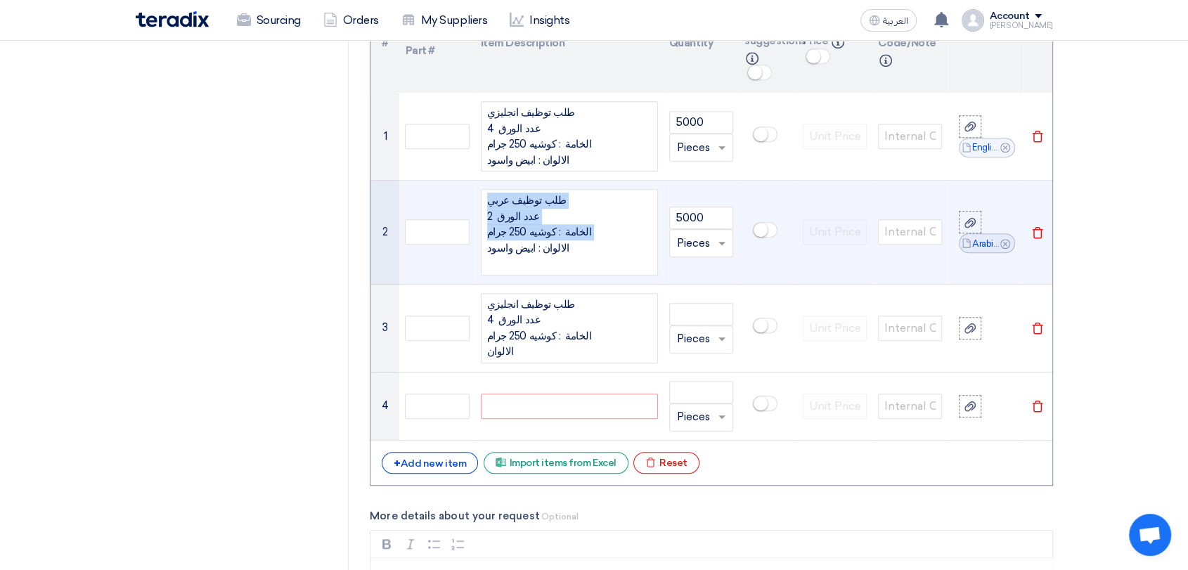
click at [551, 198] on div "طلب توظيف عربي عدد الورق 2 الخامة : كوشيه 250 جرام الالوان : ابيض واسود" at bounding box center [569, 232] width 177 height 86
drag, startPoint x: 562, startPoint y: 251, endPoint x: 553, endPoint y: 193, distance: 58.4
click at [553, 193] on div "طلب توظيف عربي عدد الورق 2 الخامة : كوشيه 250 جرام الالوان : ابيض واسود" at bounding box center [569, 232] width 177 height 86
drag, startPoint x: 484, startPoint y: 196, endPoint x: 589, endPoint y: 257, distance: 121.9
click at [589, 257] on div "طلب توظيف عربي عدد الورق 2 الخامة : كوشيه 250 جرام الالوان : ابيض واسود" at bounding box center [569, 232] width 177 height 86
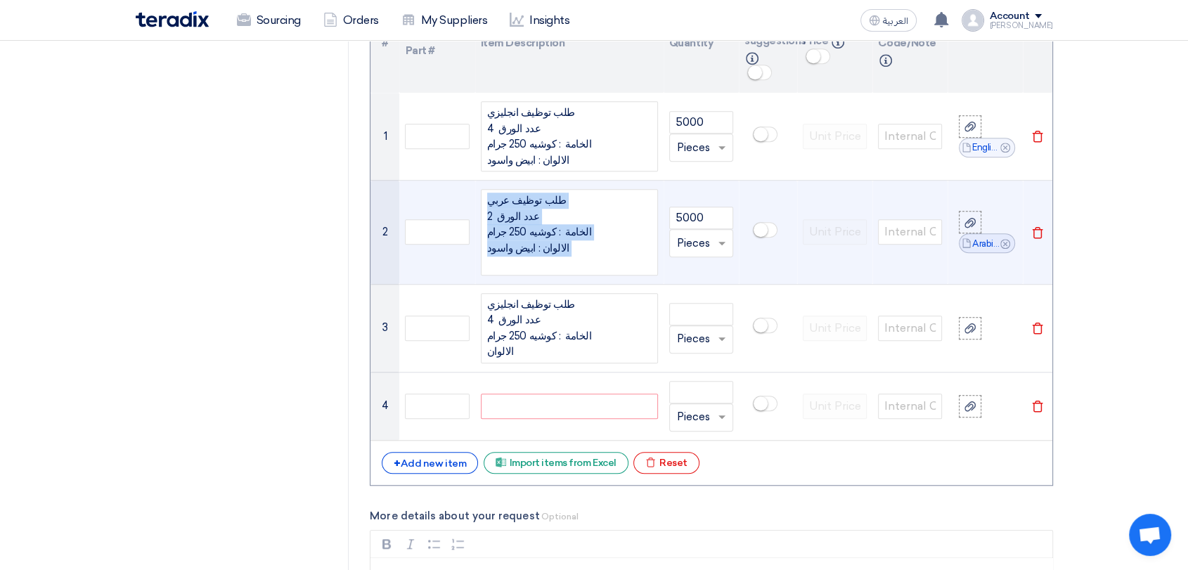
copy div "طلب توظيف عربي عدد الورق 2 الخامة : كوشيه 250 جرام الالوان : ابيض واسود"
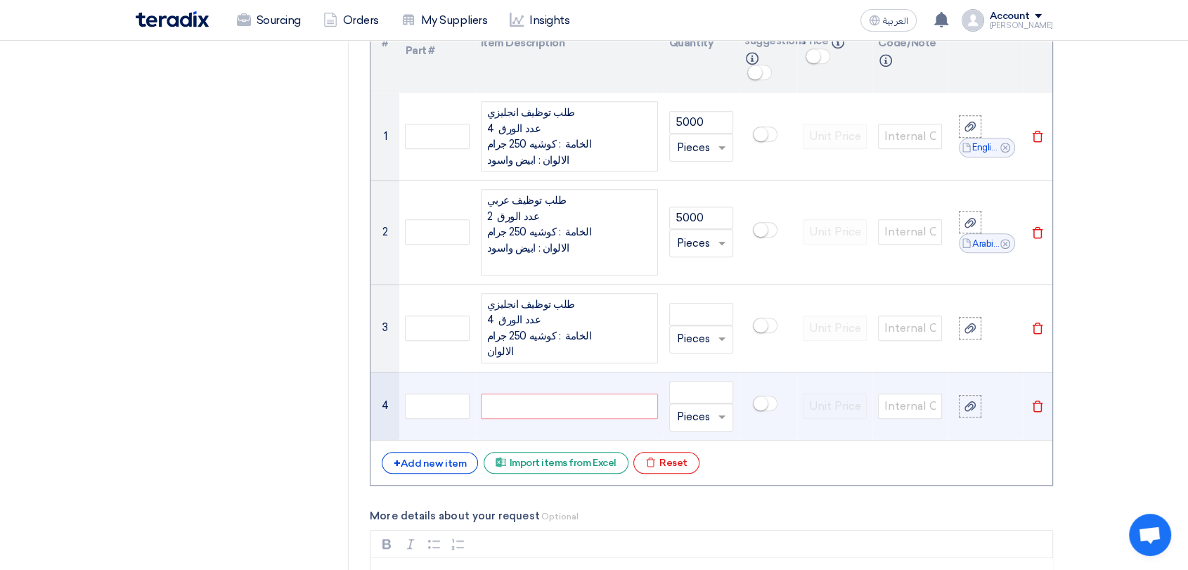
click at [533, 404] on div at bounding box center [569, 406] width 177 height 25
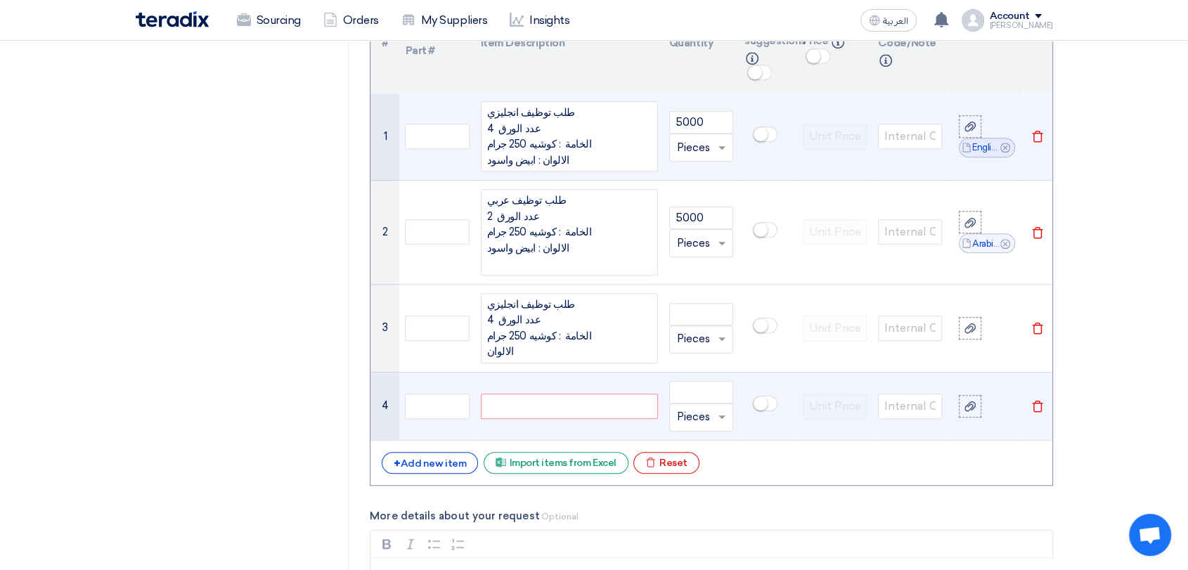
drag, startPoint x: 537, startPoint y: 245, endPoint x: 473, endPoint y: 176, distance: 94.6
click at [473, 176] on tbody "1 طلب توظيف انجليزي عدد الورق 4 الخامة : كوشيه 250 جرام الالوان : ابيض واسود 50…" at bounding box center [711, 266] width 681 height 347
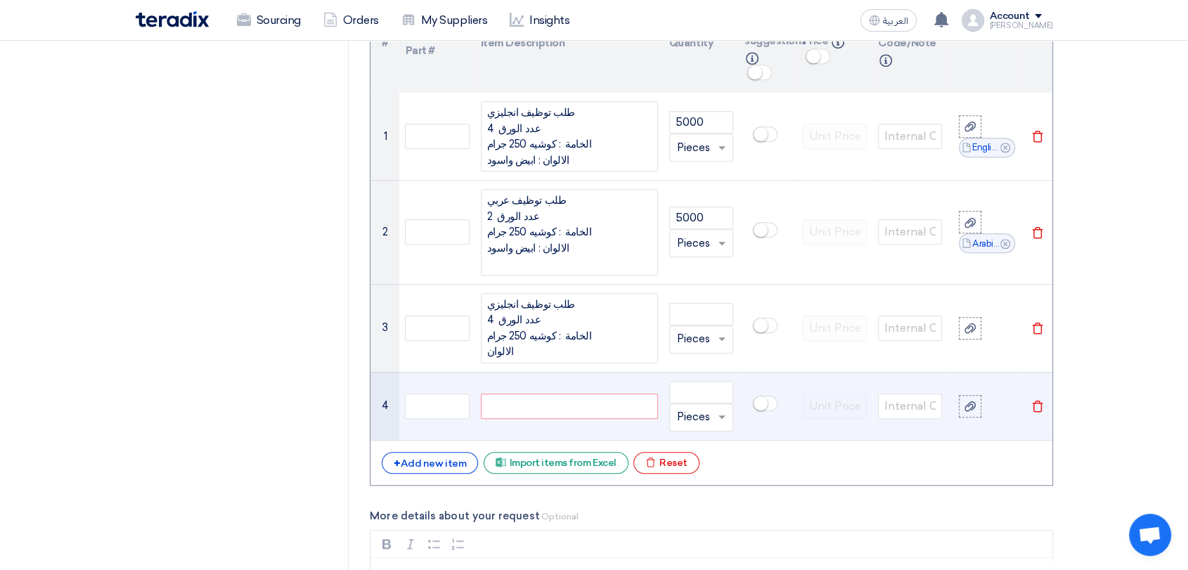
click at [553, 395] on div at bounding box center [569, 406] width 177 height 25
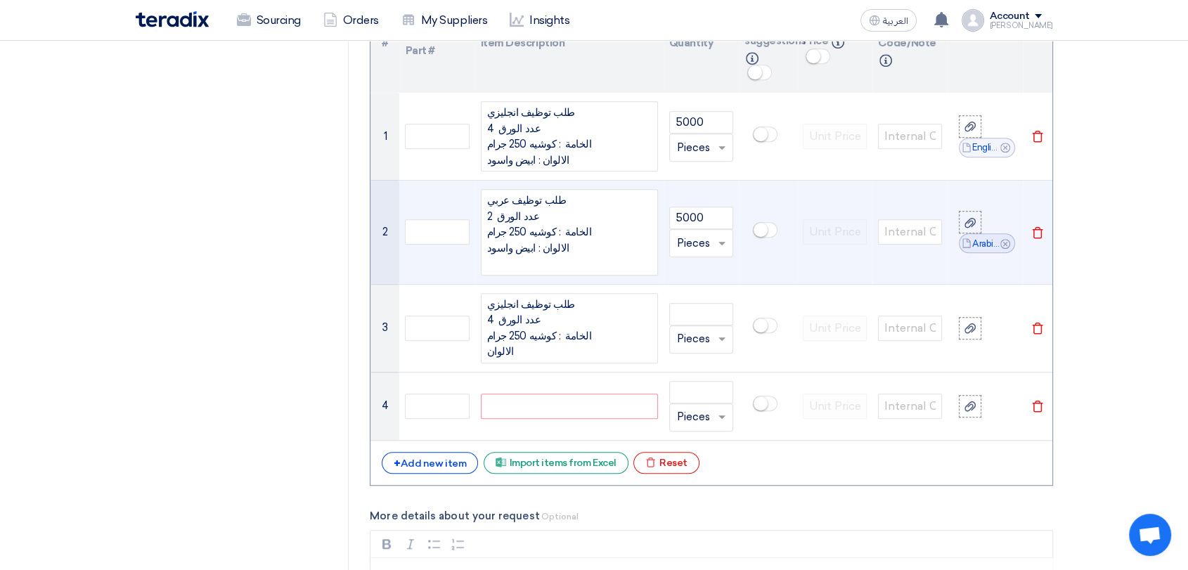
drag, startPoint x: 487, startPoint y: 202, endPoint x: 580, endPoint y: 252, distance: 106.0
click at [580, 252] on div "طلب توظيف عربي عدد الورق 2 الخامة : كوشيه 250 جرام الالوان : ابيض واسود" at bounding box center [569, 232] width 177 height 86
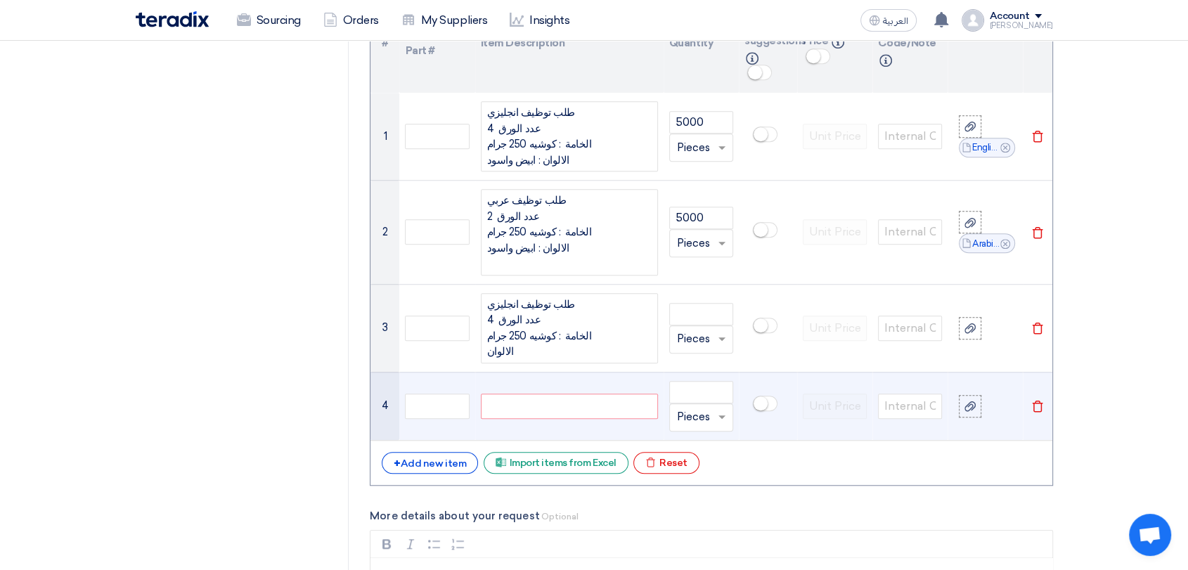
click at [546, 398] on div at bounding box center [569, 406] width 177 height 25
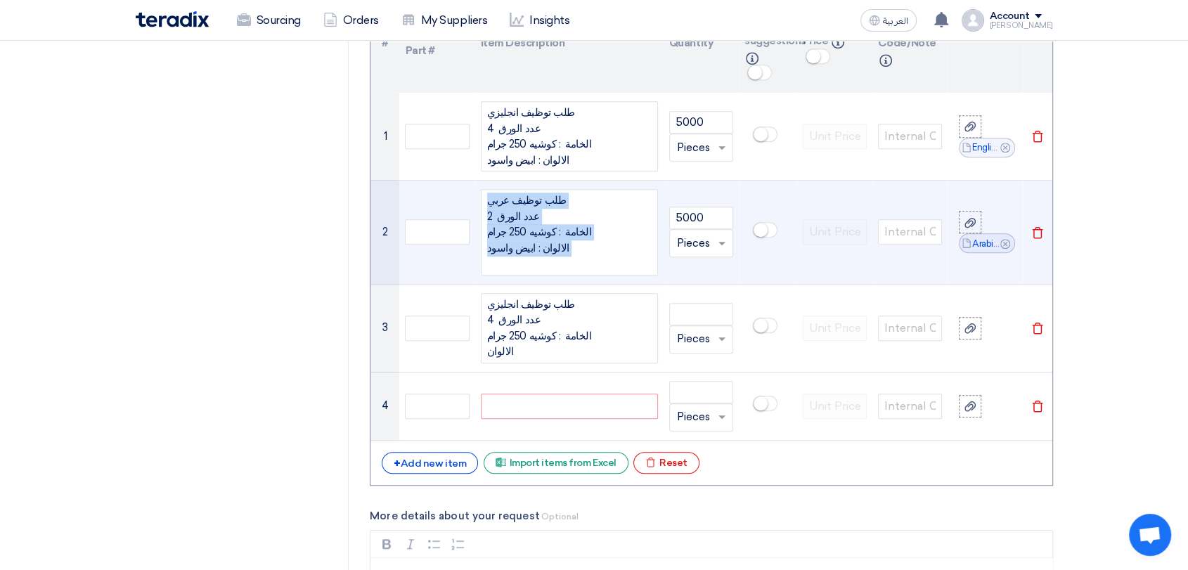
drag, startPoint x: 488, startPoint y: 198, endPoint x: 596, endPoint y: 258, distance: 123.7
click at [596, 258] on div "طلب توظيف عربي عدد الورق 2 الخامة : كوشيه 250 جرام الالوان : ابيض واسود" at bounding box center [569, 232] width 177 height 86
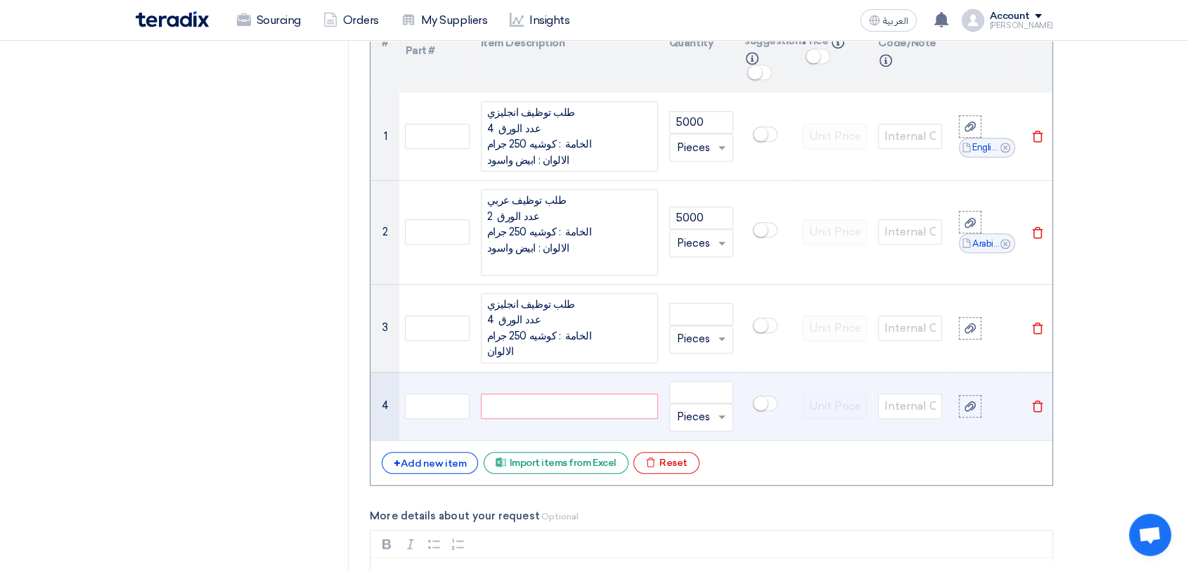
click at [572, 401] on div at bounding box center [569, 406] width 177 height 25
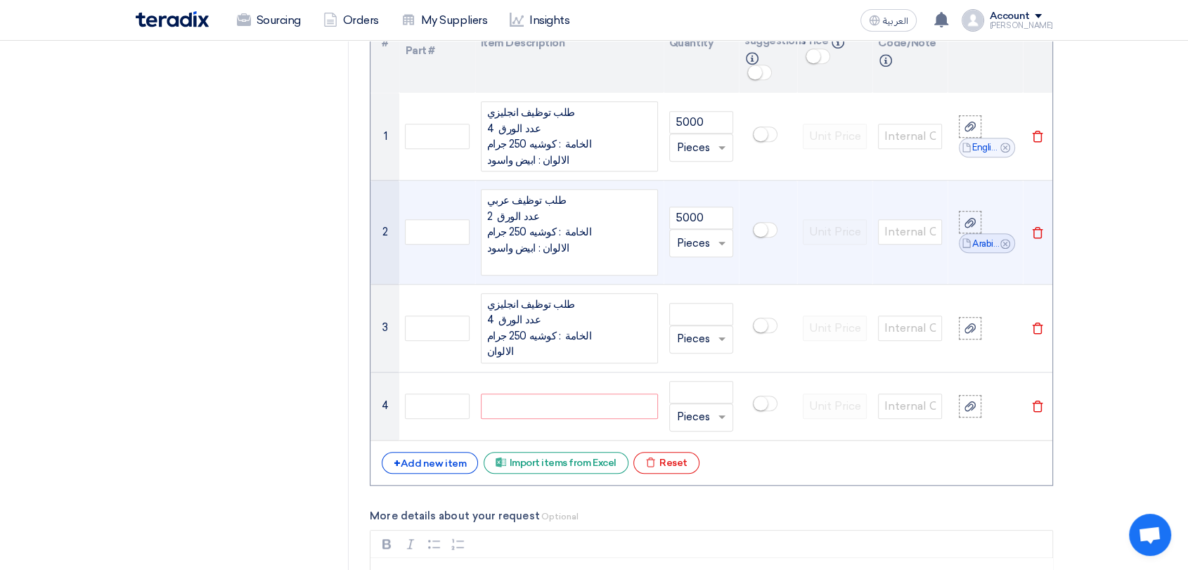
drag, startPoint x: 561, startPoint y: 253, endPoint x: 481, endPoint y: 185, distance: 105.3
click at [481, 185] on td "طلب توظيف عربي عدد الورق 2 الخامة : كوشيه 250 جرام الالوان : ابيض واسود" at bounding box center [569, 233] width 188 height 104
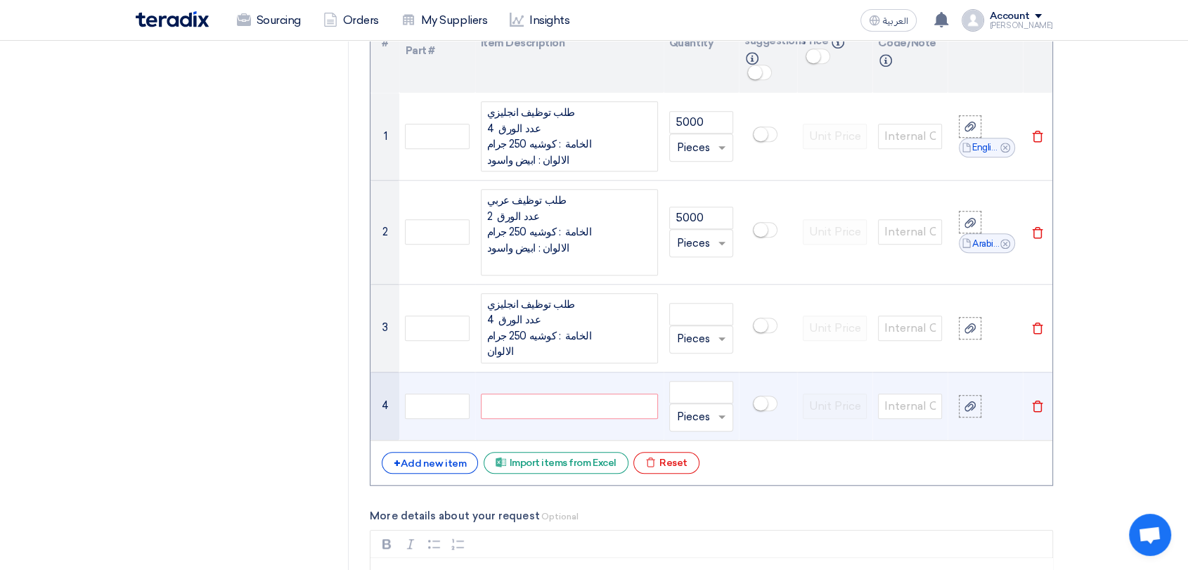
click at [569, 402] on div at bounding box center [569, 406] width 177 height 25
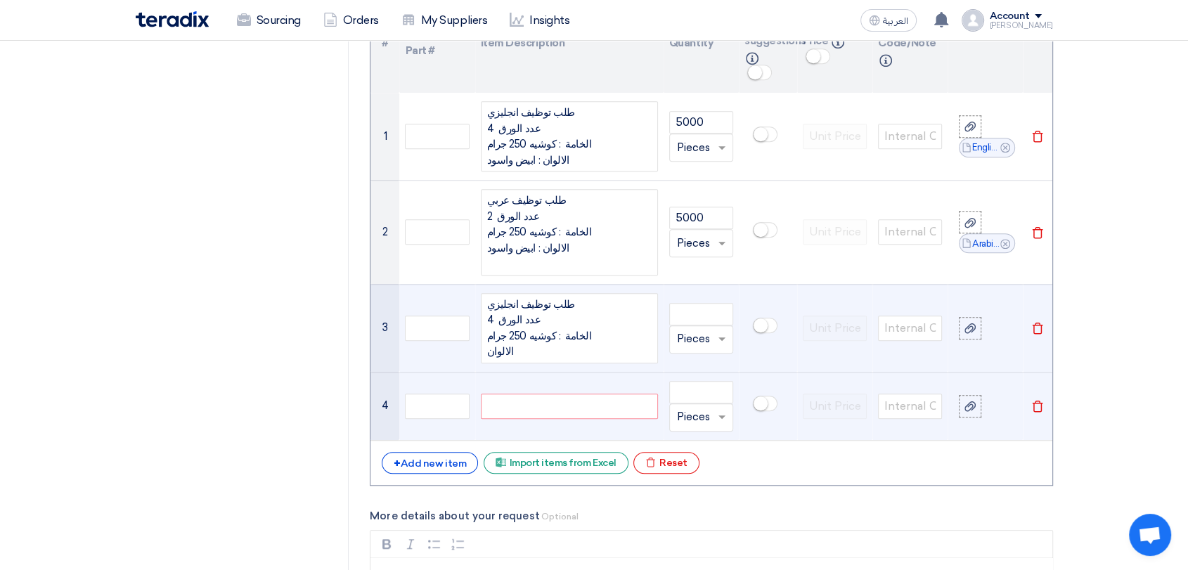
drag, startPoint x: 527, startPoint y: 351, endPoint x: 463, endPoint y: 283, distance: 93.0
click at [463, 284] on tr "3 طلب توظيف انجليزي عدد الورق 4 الخامة : كوشيه 250 جرام الالوان Unit × Pieces" at bounding box center [711, 328] width 681 height 88
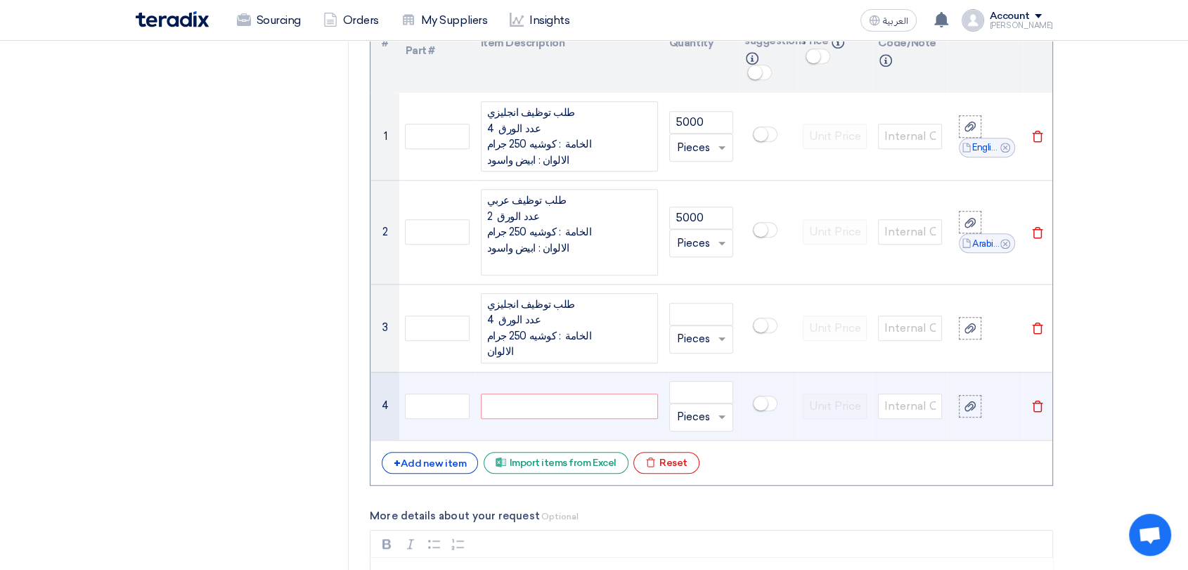
click at [550, 402] on div at bounding box center [569, 406] width 177 height 25
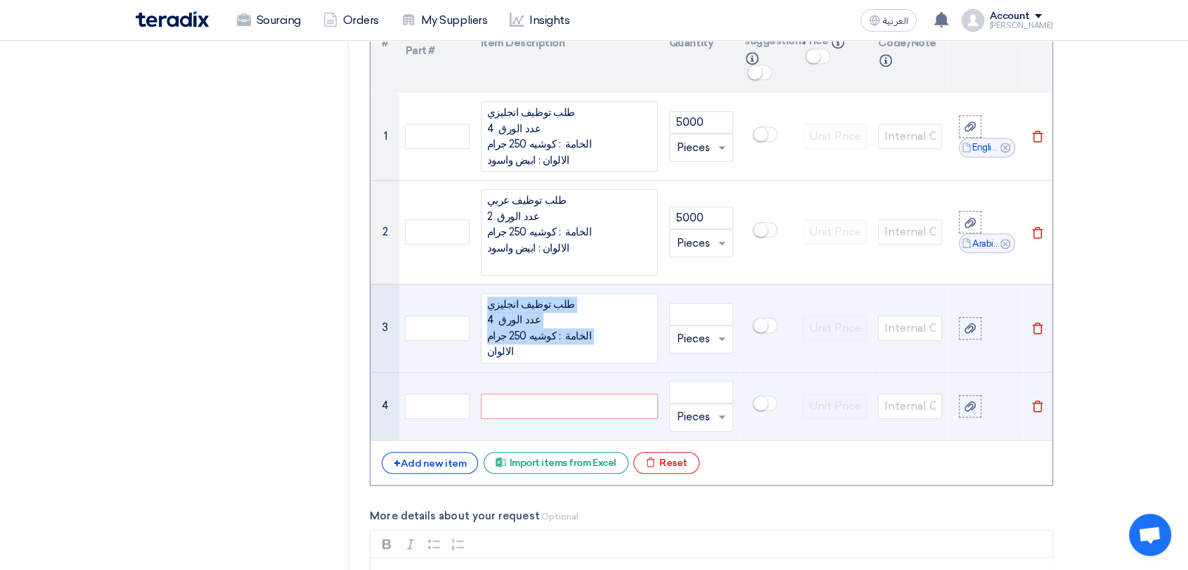
drag, startPoint x: 563, startPoint y: 301, endPoint x: 482, endPoint y: 364, distance: 102.7
click at [482, 364] on td "طلب توظيف انجليزي عدد الورق 4 الخامة : كوشيه 250 جرام الالوان" at bounding box center [569, 328] width 188 height 88
click at [567, 297] on span "طلب توظيف انجليزي عدد الورق 4 الخامة : كوشيه 250 جرام الالوان" at bounding box center [539, 328] width 105 height 63
click at [567, 299] on span "طلب توظيف انجليزي عدد الورق 4 الخامة : كوشيه 250 جرام الالوان" at bounding box center [539, 328] width 105 height 63
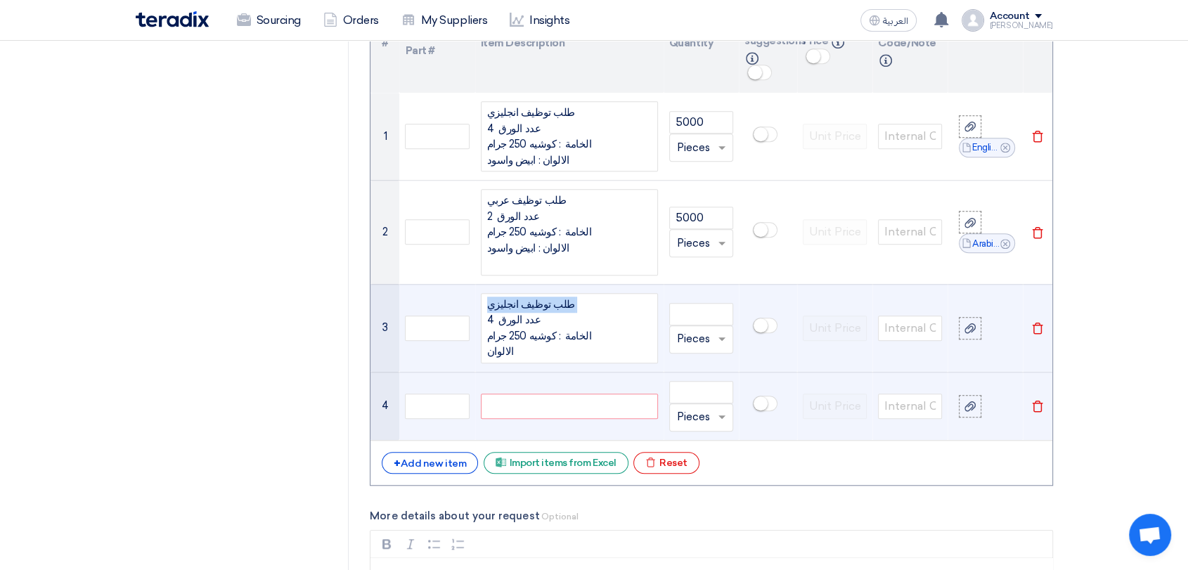
click at [567, 299] on span "طلب توظيف انجليزي عدد الورق 4 الخامة : كوشيه 250 جرام الالوان" at bounding box center [539, 328] width 105 height 63
drag, startPoint x: 567, startPoint y: 299, endPoint x: 468, endPoint y: 300, distance: 99.2
click at [468, 300] on tr "3 طلب توظيف انجليزي عدد الورق 4 الخامة : كوشيه 250 جرام الالوان Unit × Pieces" at bounding box center [711, 328] width 681 height 88
click at [596, 309] on div "طلب توظيف انجليزي عدد الورق 4 الخامة : كوشيه 250 جرام الالوان" at bounding box center [569, 328] width 177 height 70
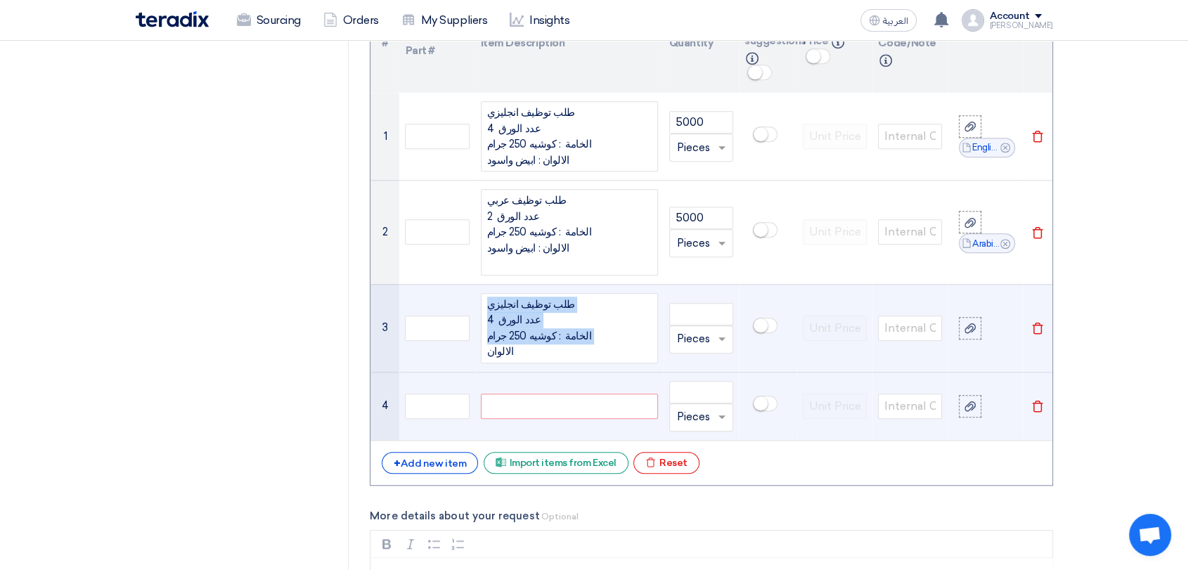
drag, startPoint x: 566, startPoint y: 302, endPoint x: 482, endPoint y: 349, distance: 96.4
click at [482, 349] on div "طلب توظيف انجليزي عدد الورق 4 الخامة : كوشيه 250 جرام الالوان" at bounding box center [569, 328] width 177 height 70
drag, startPoint x: 487, startPoint y: 298, endPoint x: 607, endPoint y: 356, distance: 133.4
click at [607, 356] on div "طلب توظيف انجليزي عدد الورق 4 الخامة : كوشيه 250 جرام الالوان" at bounding box center [569, 328] width 177 height 70
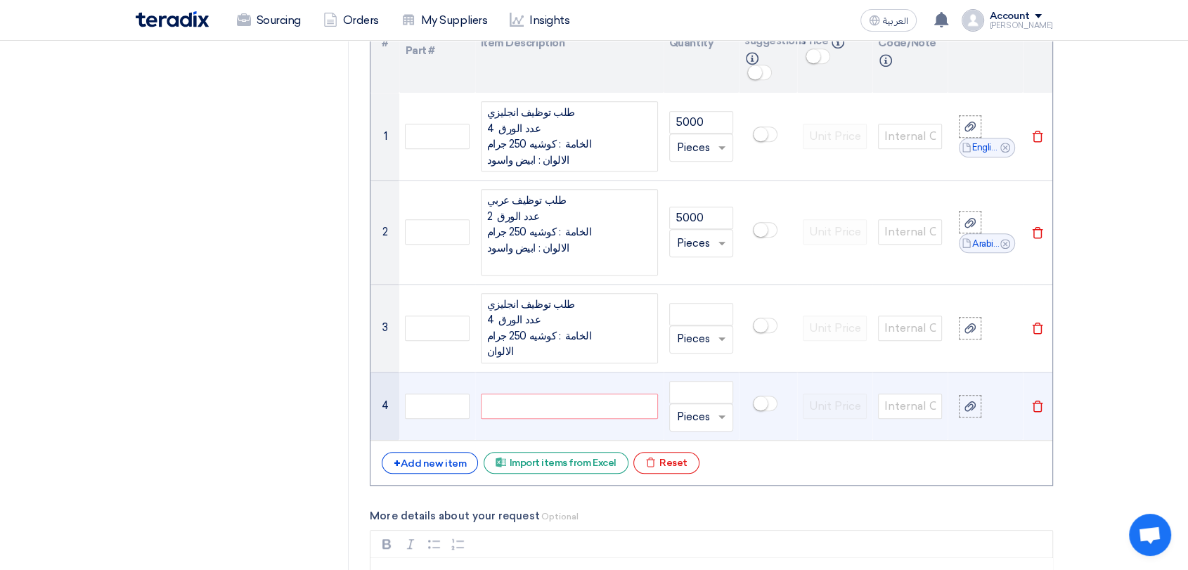
click at [531, 401] on div at bounding box center [569, 406] width 177 height 25
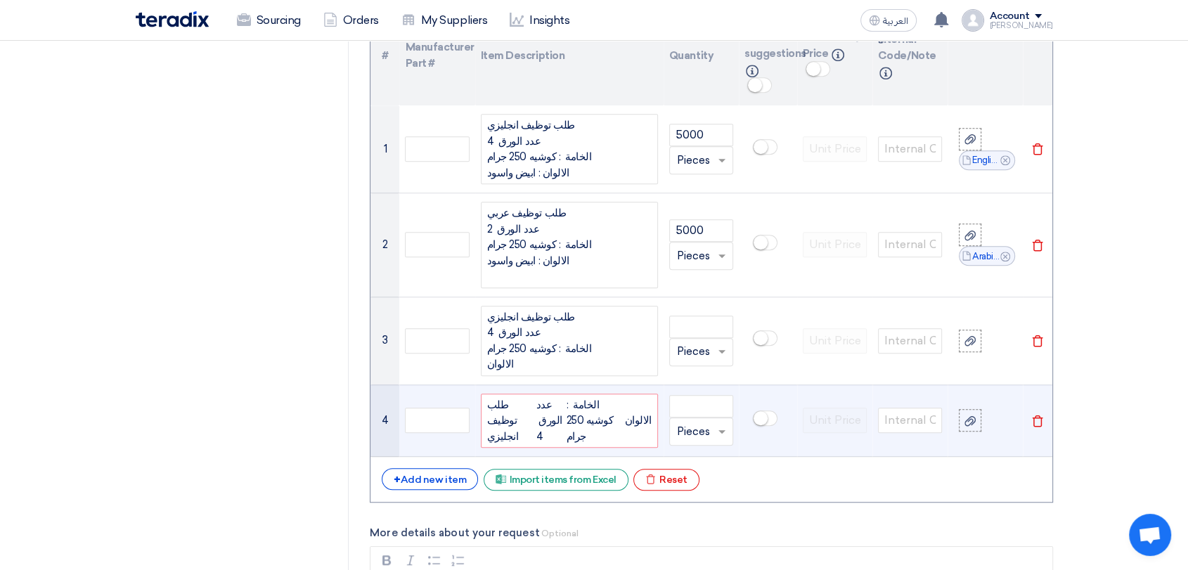
drag, startPoint x: 612, startPoint y: 428, endPoint x: 466, endPoint y: 396, distance: 149.1
click at [466, 396] on tr "4 طلب توظيف انجليزي عدد الورق 4 الخامة : كوشيه 250 جرام الالوان Unit × Pieces" at bounding box center [711, 421] width 681 height 72
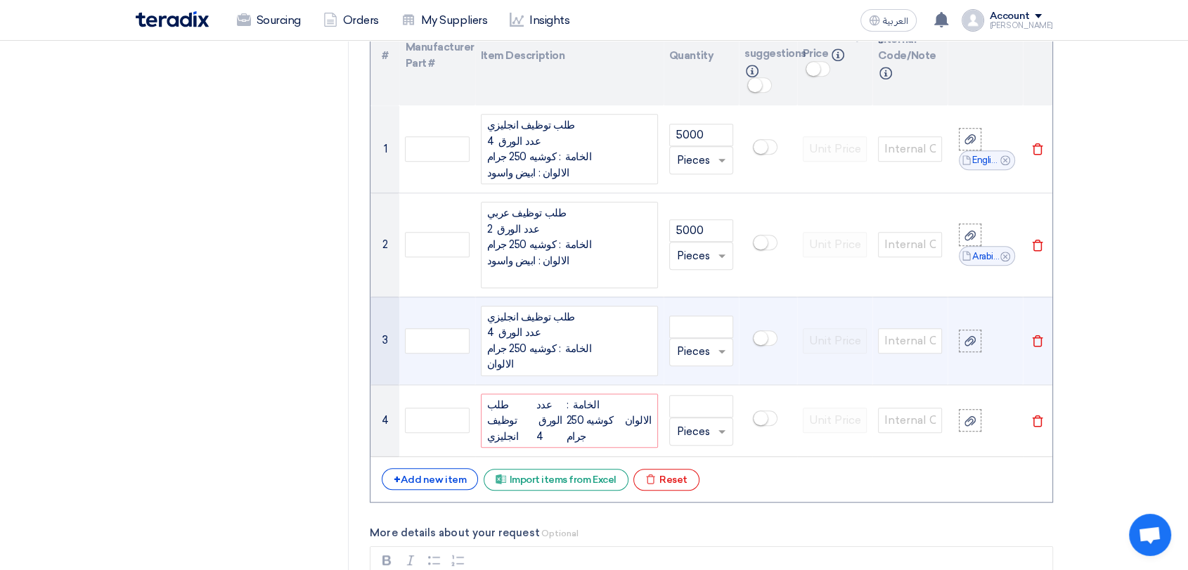
scroll to position [1081, 0]
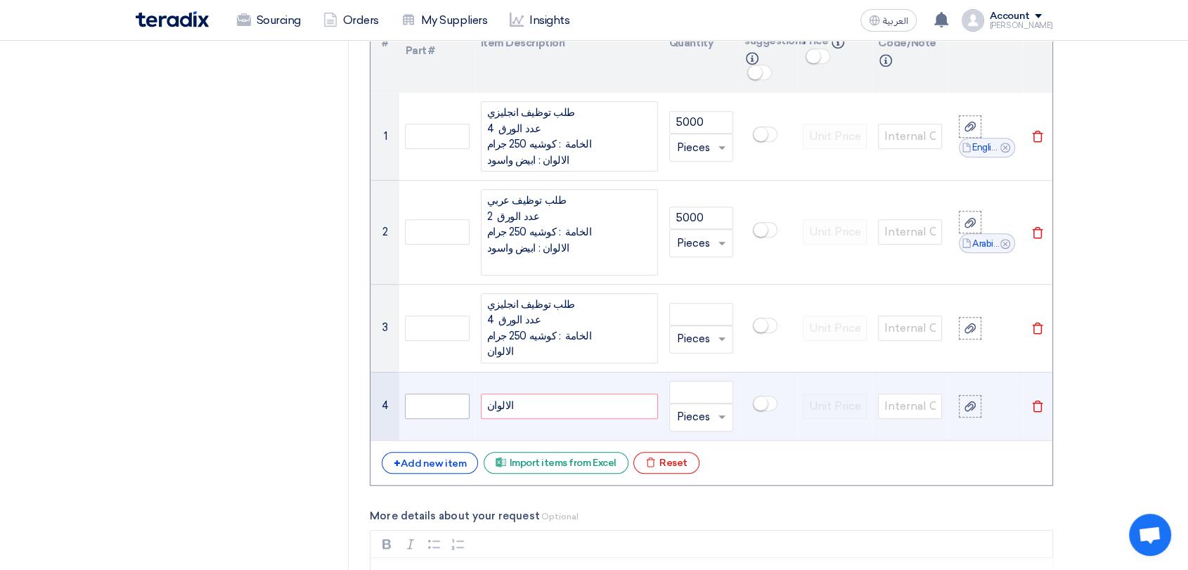
drag, startPoint x: 541, startPoint y: 411, endPoint x: 451, endPoint y: 411, distance: 90.0
click at [451, 411] on tr "4 الالوان Unit × Pieces [GEOGRAPHIC_DATA]" at bounding box center [711, 406] width 681 height 68
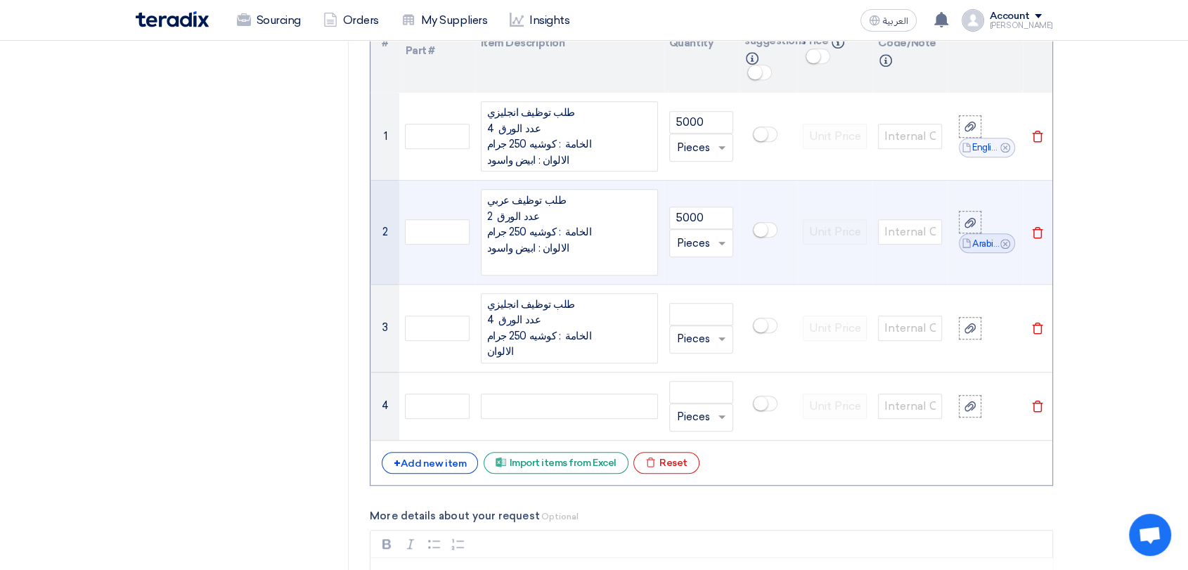
drag, startPoint x: 520, startPoint y: 350, endPoint x: 469, endPoint y: 277, distance: 88.9
click at [469, 277] on tbody "1 طلب توظيف انجليزي عدد الورق 4 الخامة : كوشيه 250 جرام الالوان : ابيض واسود 50…" at bounding box center [711, 266] width 681 height 347
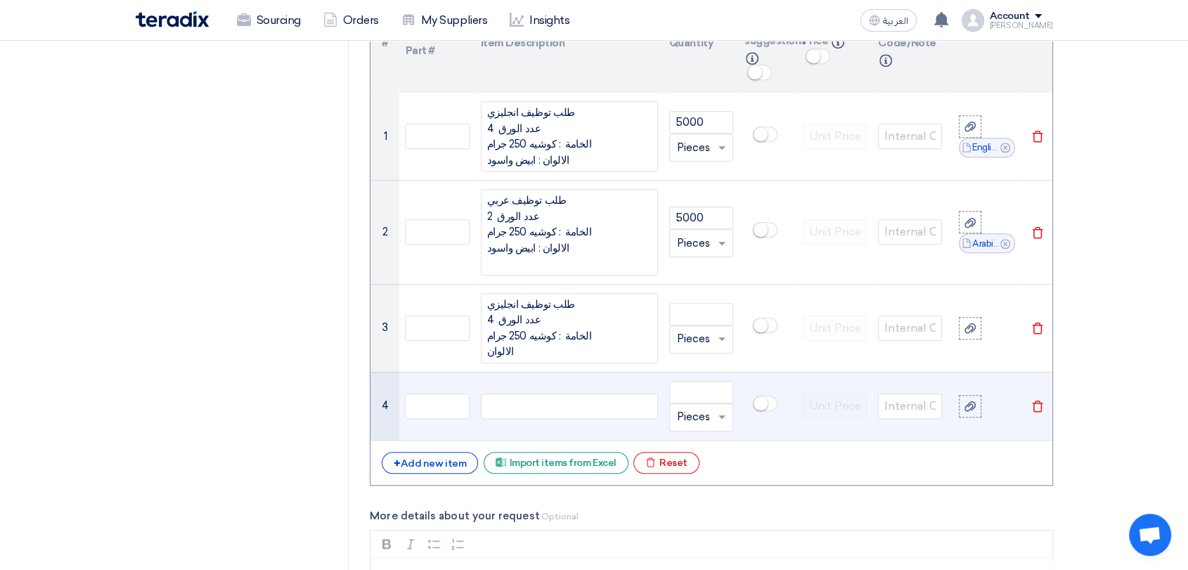
click at [523, 401] on div at bounding box center [569, 406] width 177 height 25
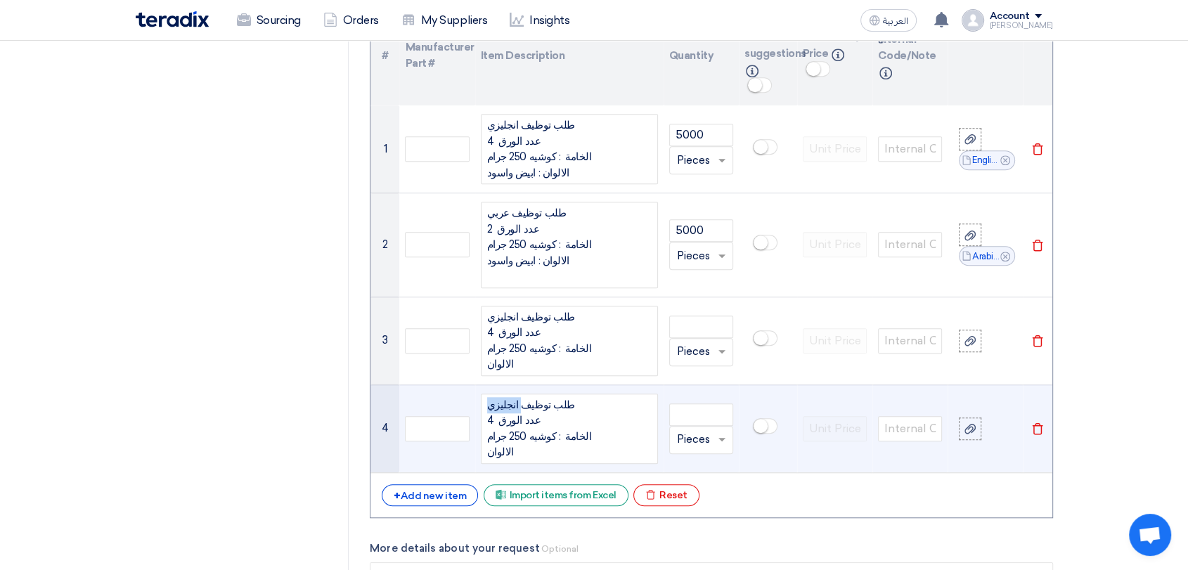
drag, startPoint x: 485, startPoint y: 404, endPoint x: 513, endPoint y: 404, distance: 27.4
click at [515, 404] on div "طلب توظيف انجليزي عدد الورق 4 الخامة : كوشيه 250 جرام الالوان" at bounding box center [569, 429] width 177 height 70
click at [487, 423] on span "عدد الورق 4" at bounding box center [513, 420] width 53 height 13
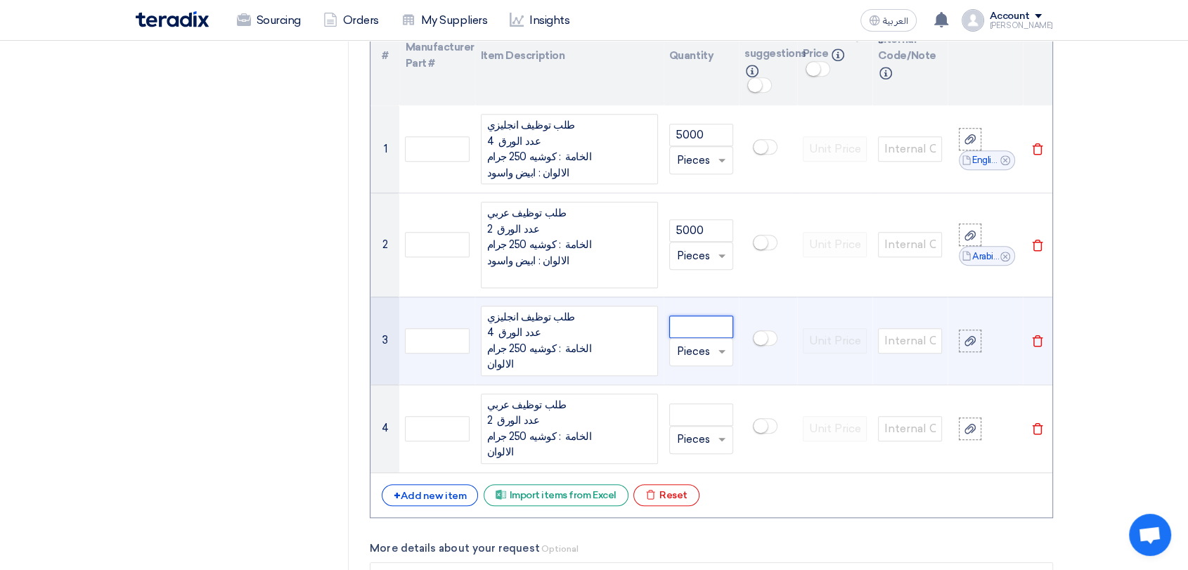
click at [706, 327] on input "number" at bounding box center [701, 327] width 64 height 23
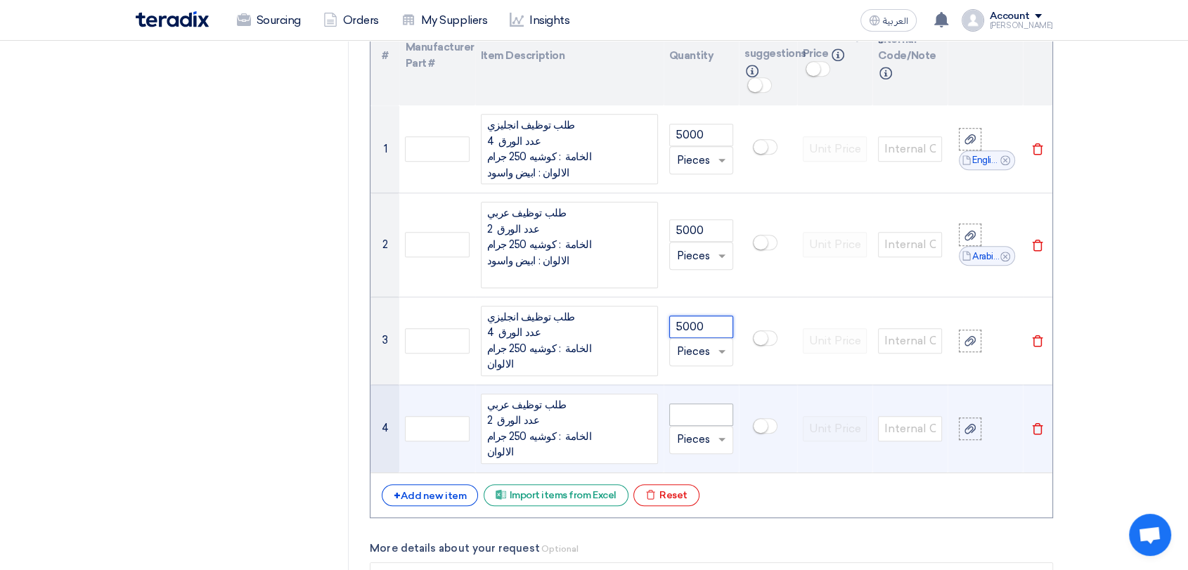
type input "5000"
click at [696, 408] on input "number" at bounding box center [701, 415] width 64 height 23
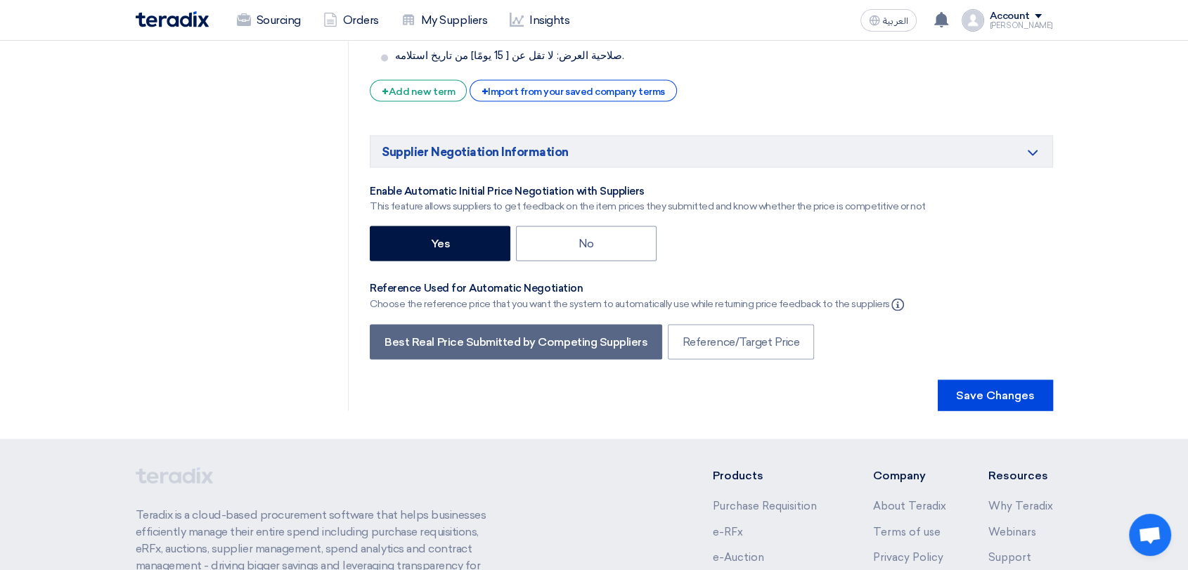
scroll to position [2830, 0]
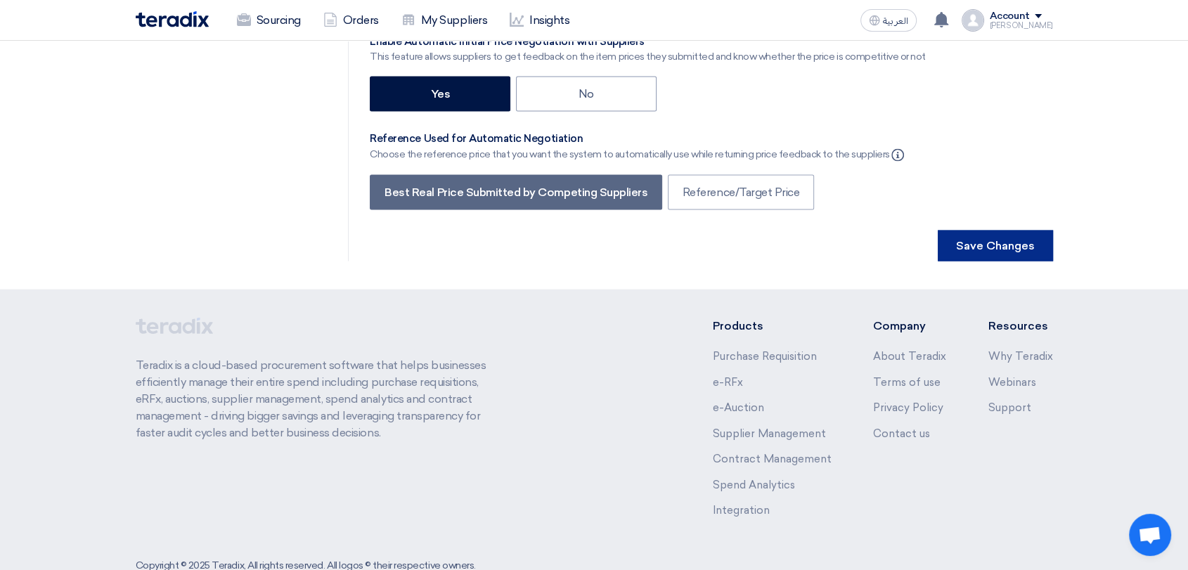
type input "5000"
click at [989, 231] on button "Save Changes" at bounding box center [995, 246] width 115 height 31
click at [1029, 231] on button "Save Changes" at bounding box center [995, 246] width 115 height 31
click at [1010, 231] on button "Save Changes" at bounding box center [995, 246] width 115 height 31
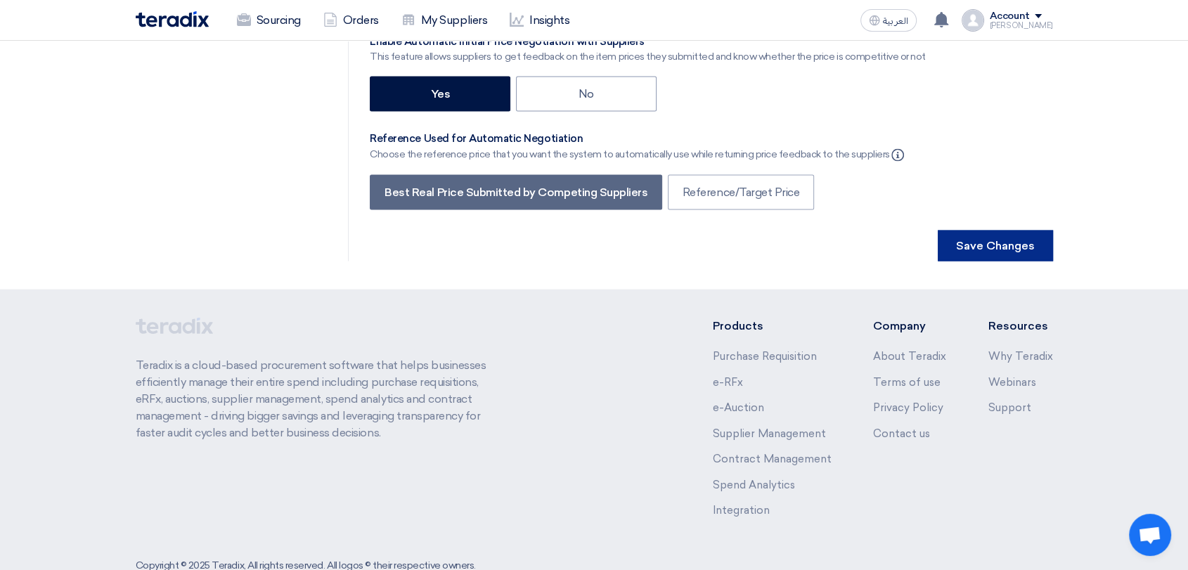
click at [999, 231] on button "Save Changes" at bounding box center [995, 246] width 115 height 31
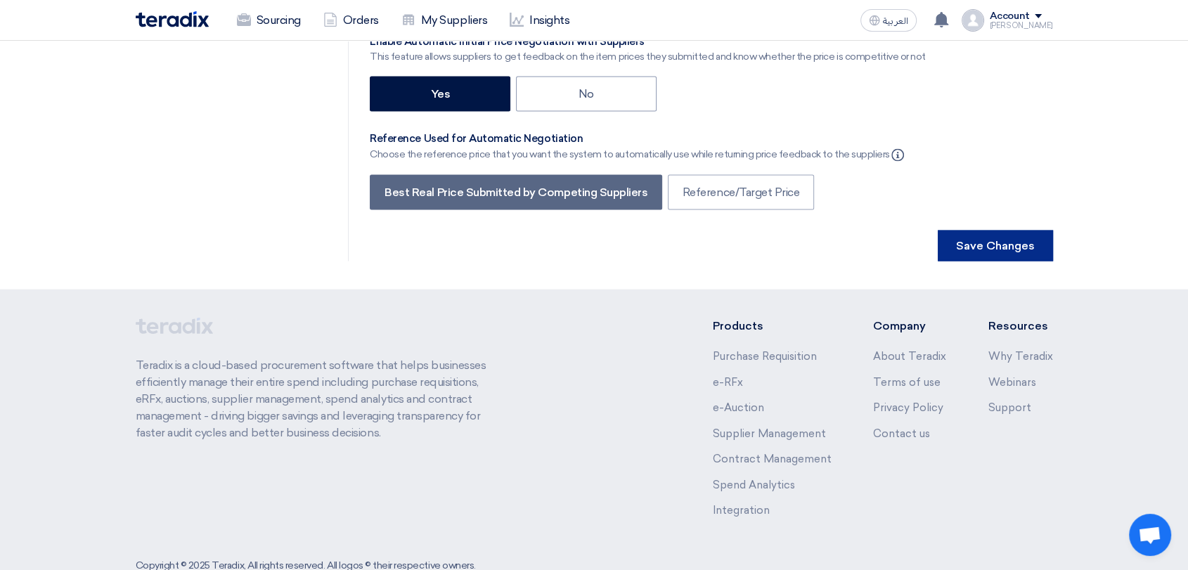
click at [999, 231] on button "Save Changes" at bounding box center [995, 246] width 115 height 31
drag, startPoint x: 999, startPoint y: 212, endPoint x: 1100, endPoint y: 440, distance: 250.0
click at [1001, 231] on button "Save Changes" at bounding box center [995, 246] width 115 height 31
